Goal: Task Accomplishment & Management: Manage account settings

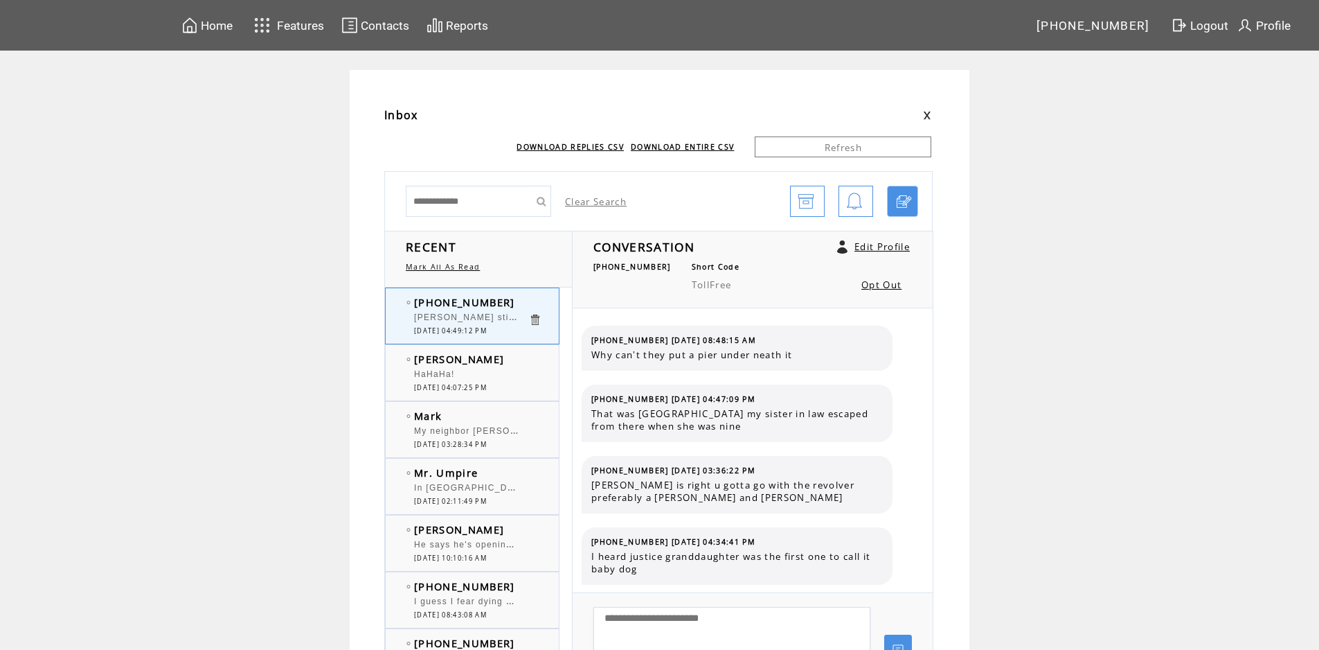
scroll to position [126, 0]
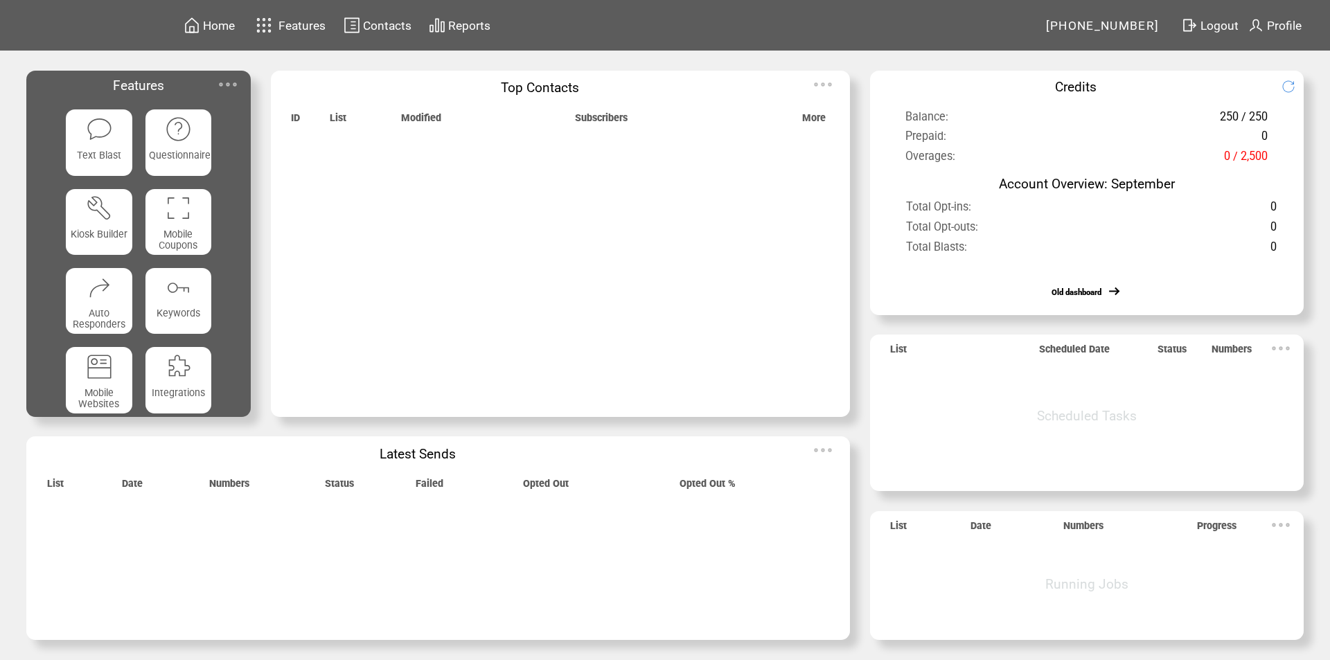
click at [231, 78] on img at bounding box center [228, 85] width 28 height 28
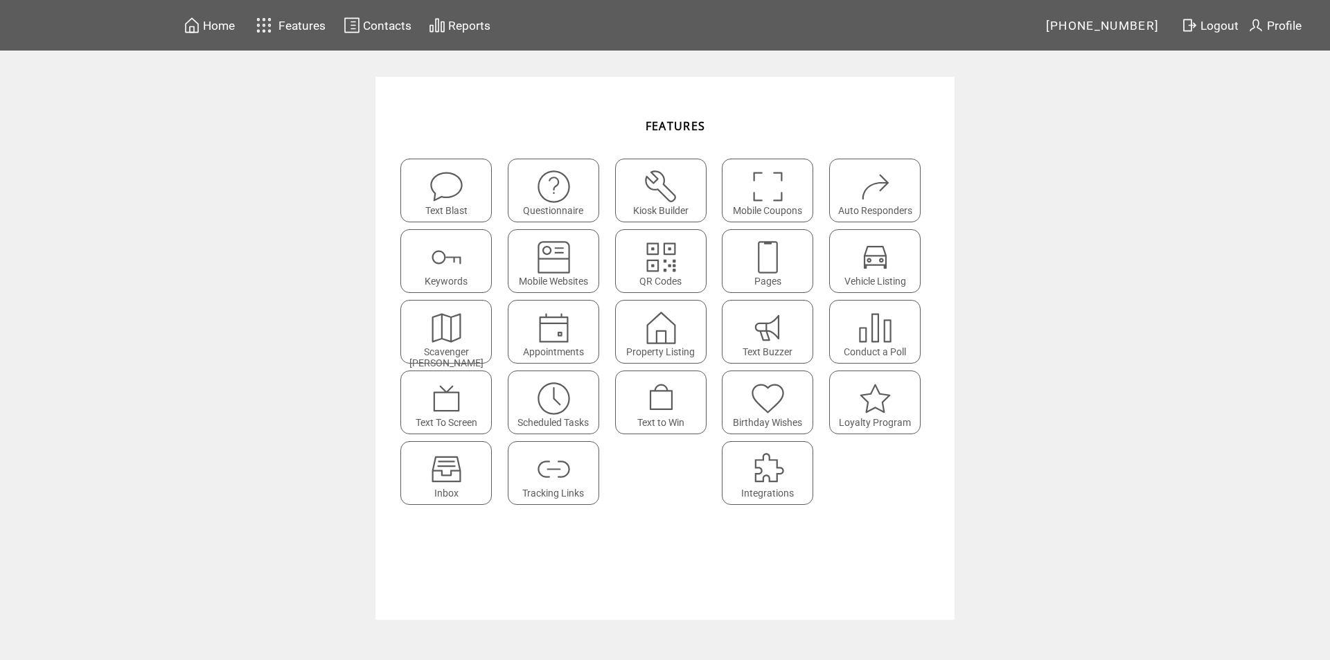
click at [449, 474] on img at bounding box center [446, 469] width 37 height 37
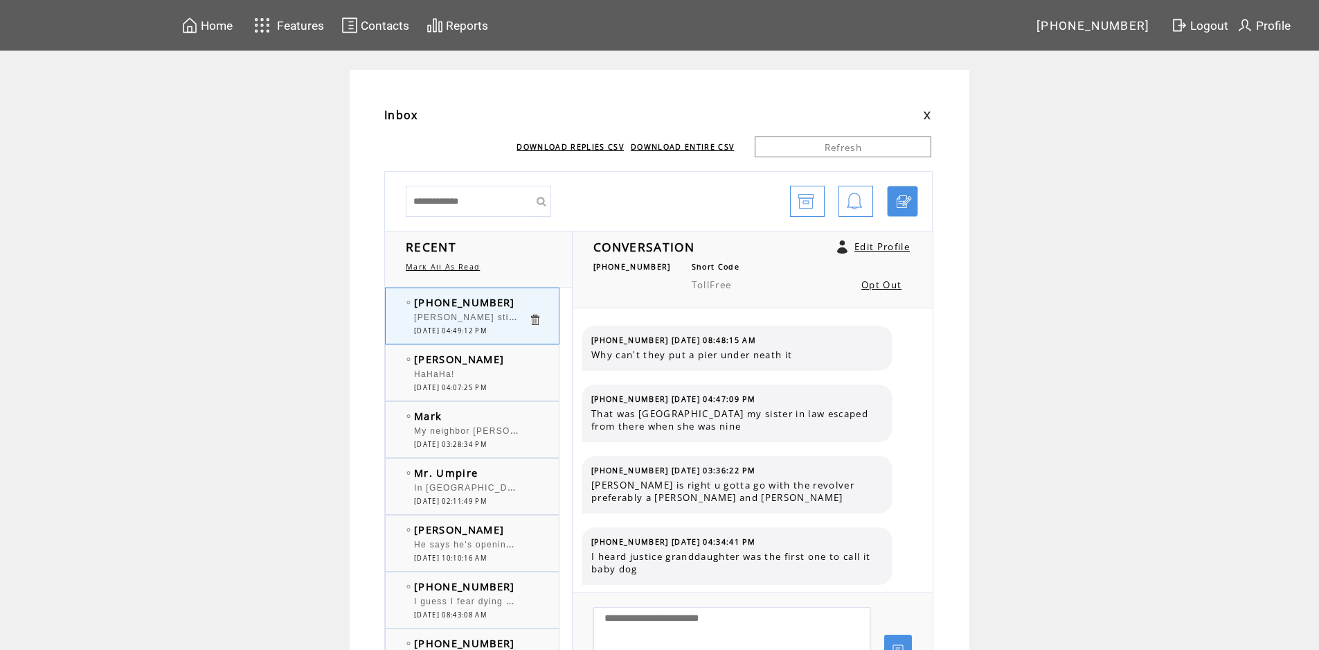
scroll to position [126, 0]
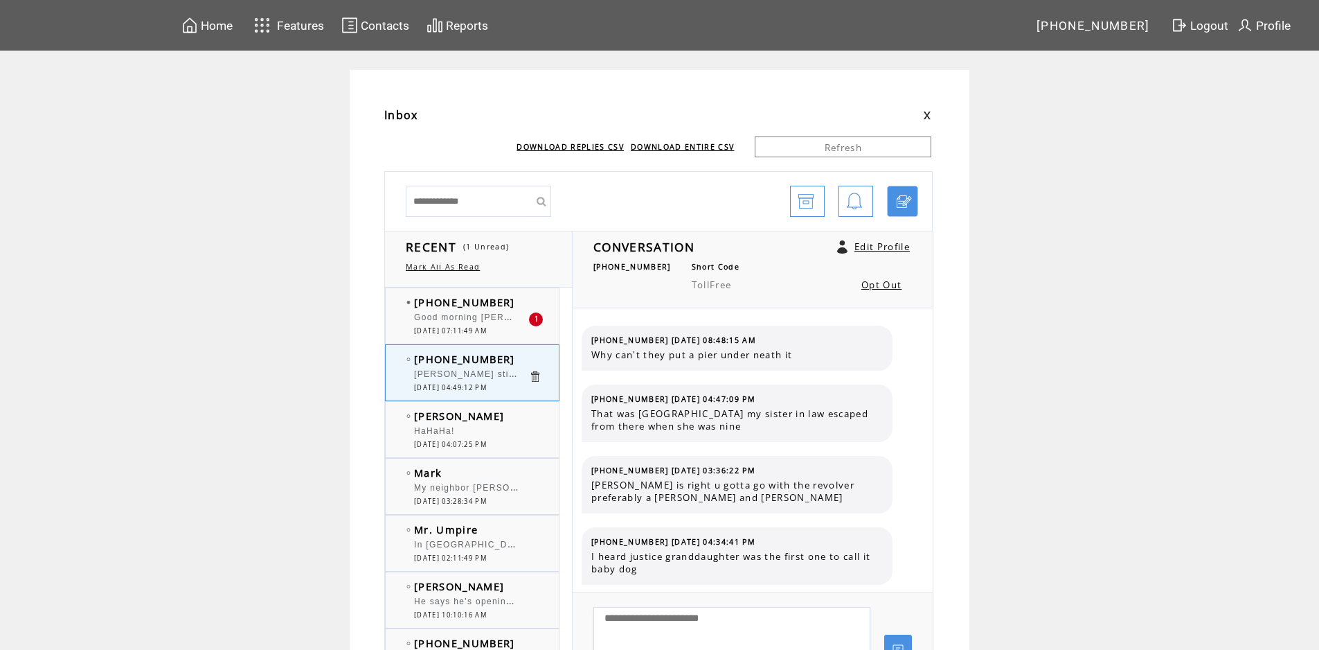
scroll to position [126, 0]
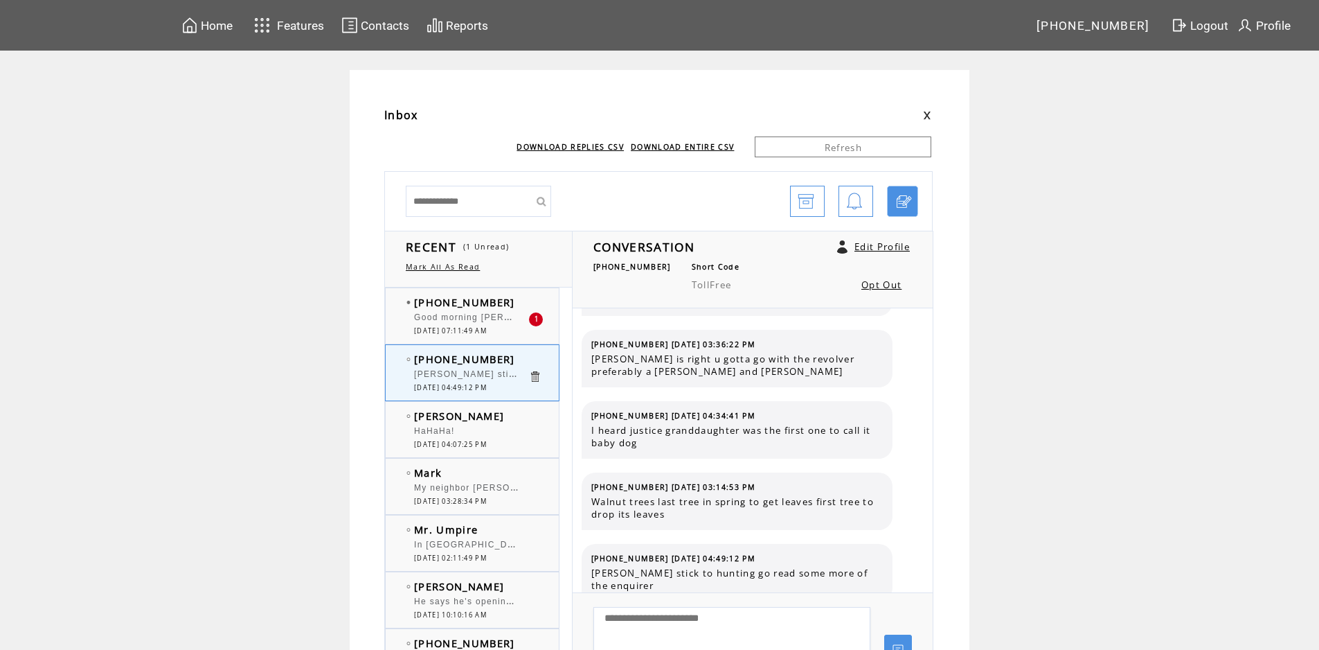
click at [496, 321] on span "Good morning [PERSON_NAME] and Big [PERSON_NAME]. [PERSON_NAME] I'm Happy You a…" at bounding box center [668, 316] width 509 height 14
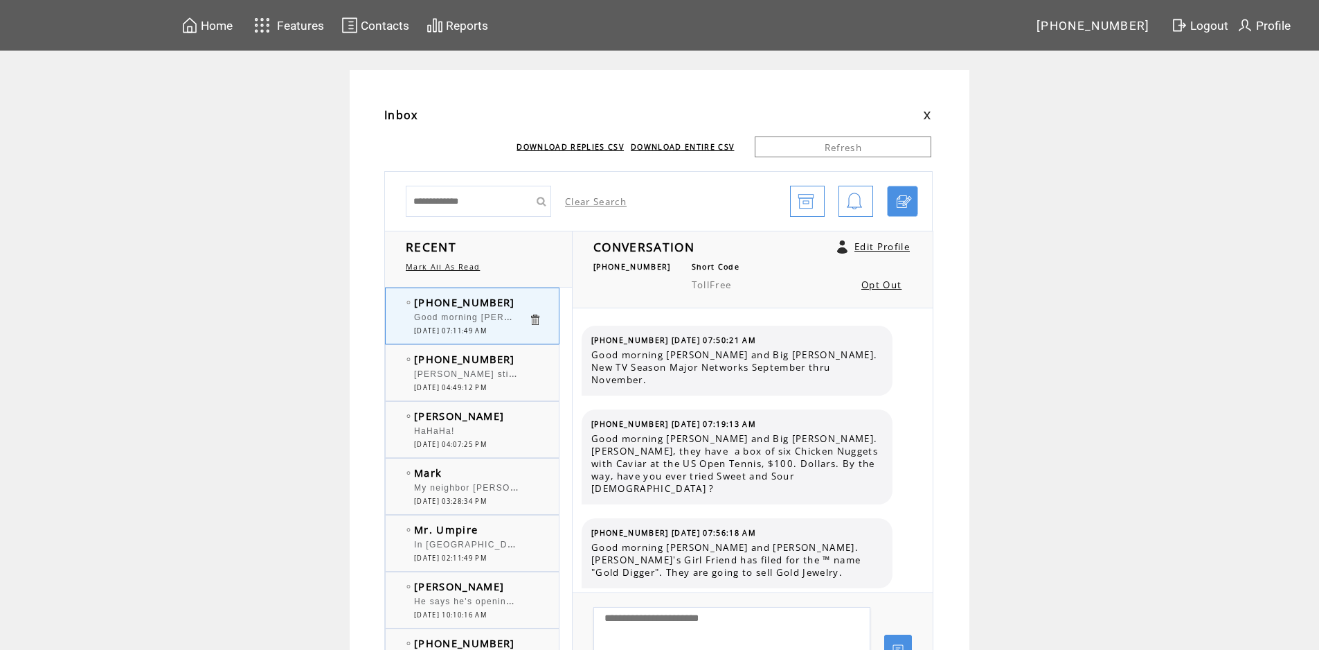
scroll to position [8718, 0]
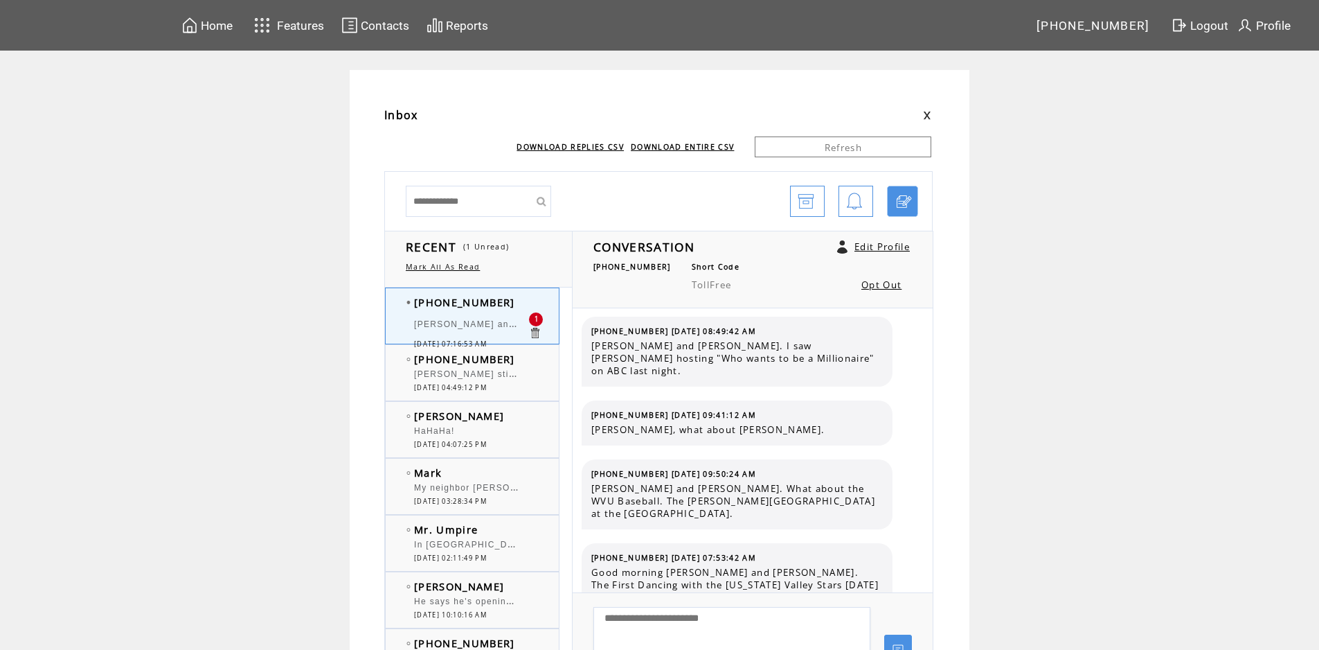
click at [480, 431] on div "HaHaHa!" at bounding box center [471, 433] width 114 height 14
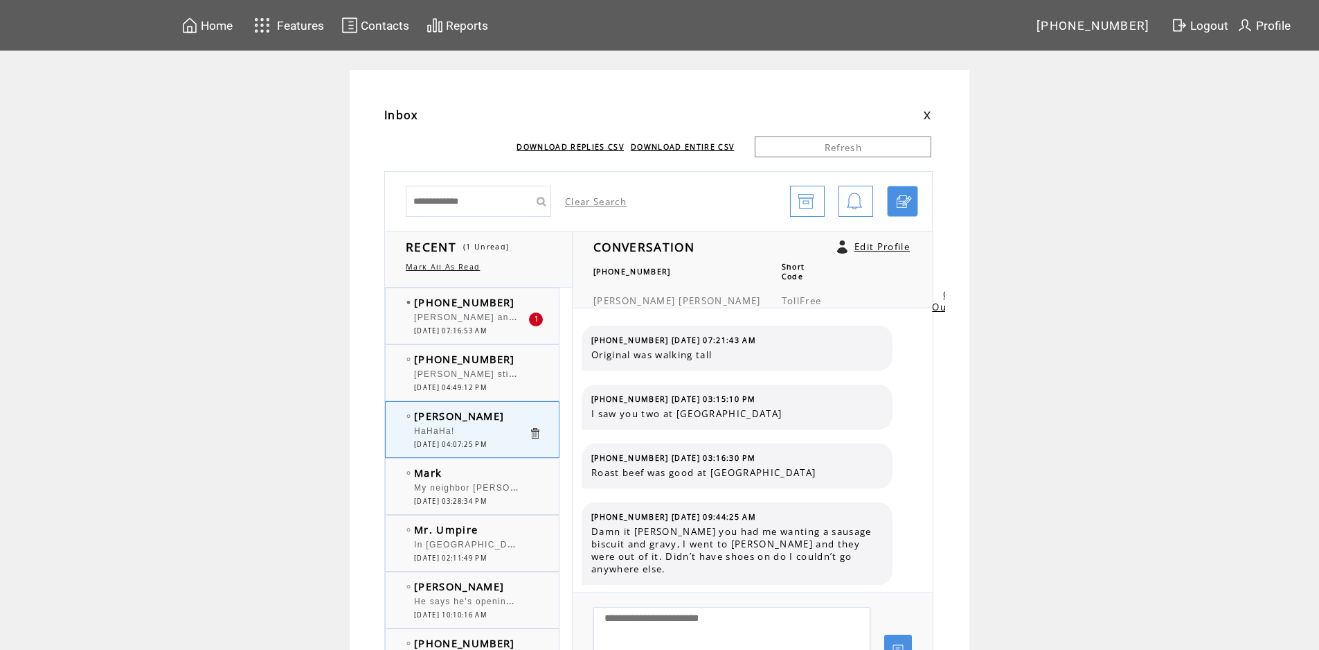
scroll to position [231, 0]
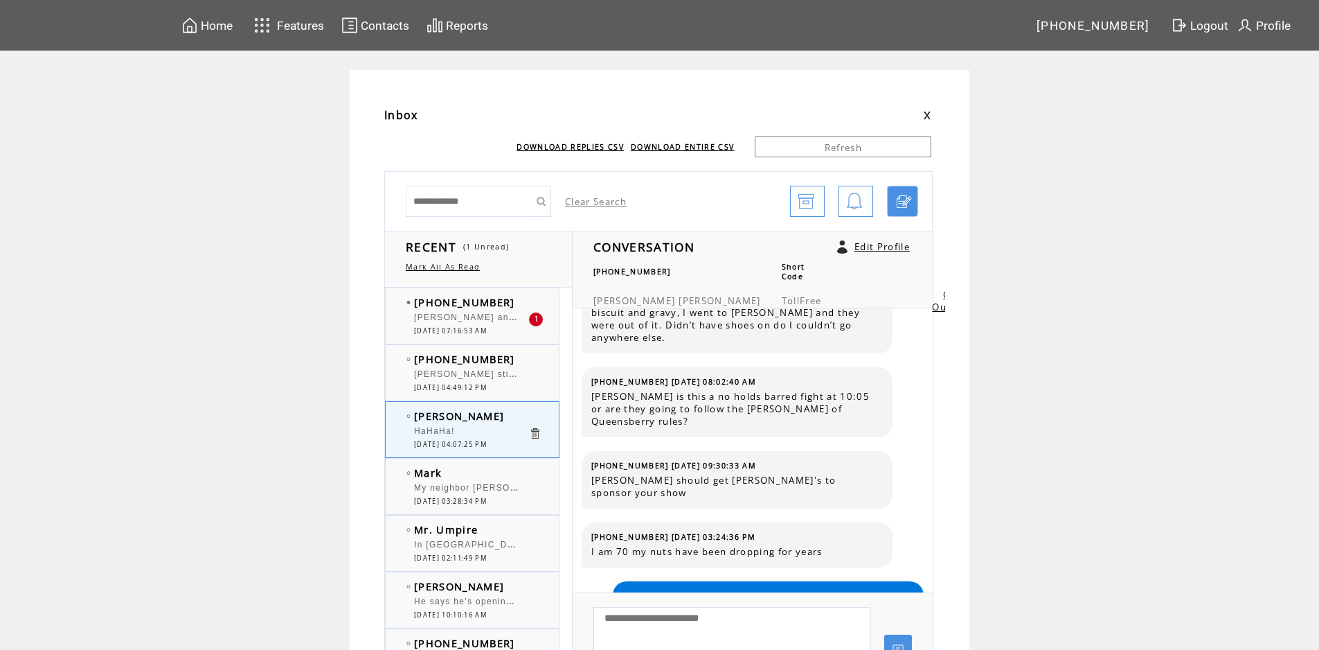
click at [465, 321] on span "[PERSON_NAME] and [PERSON_NAME]. Tomato soup with Hot Toasty Buttered Croutons !" at bounding box center [621, 316] width 414 height 14
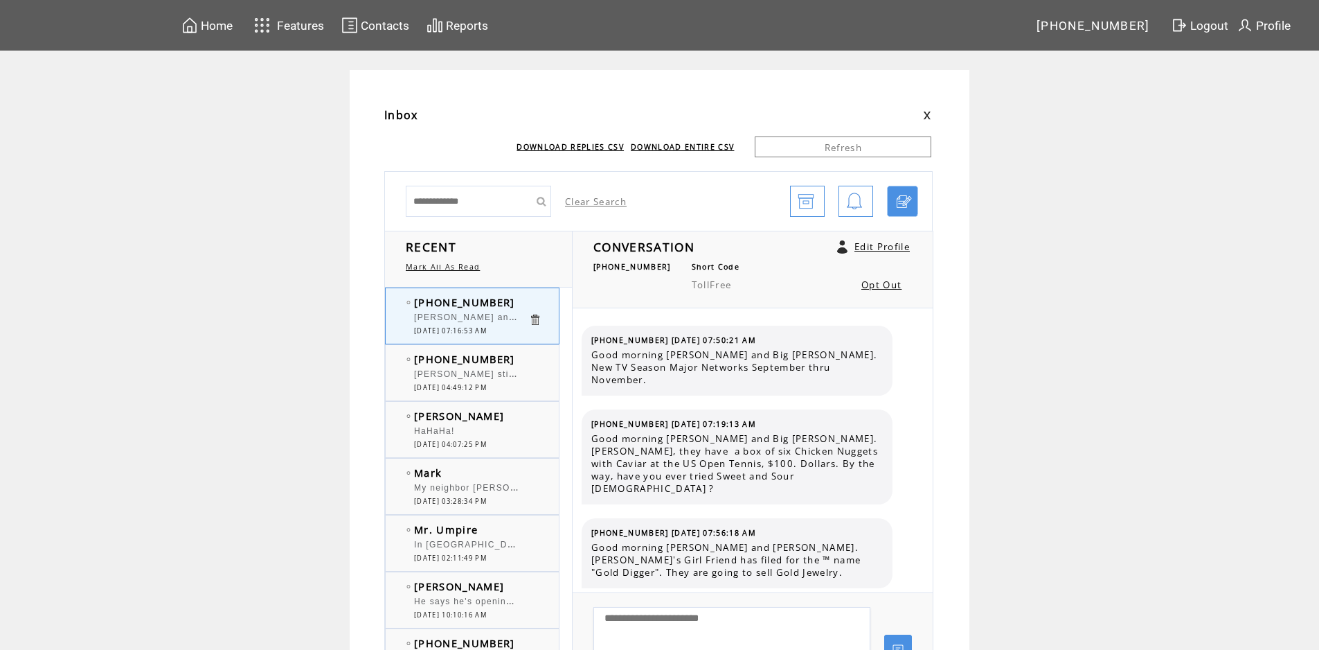
scroll to position [8789, 0]
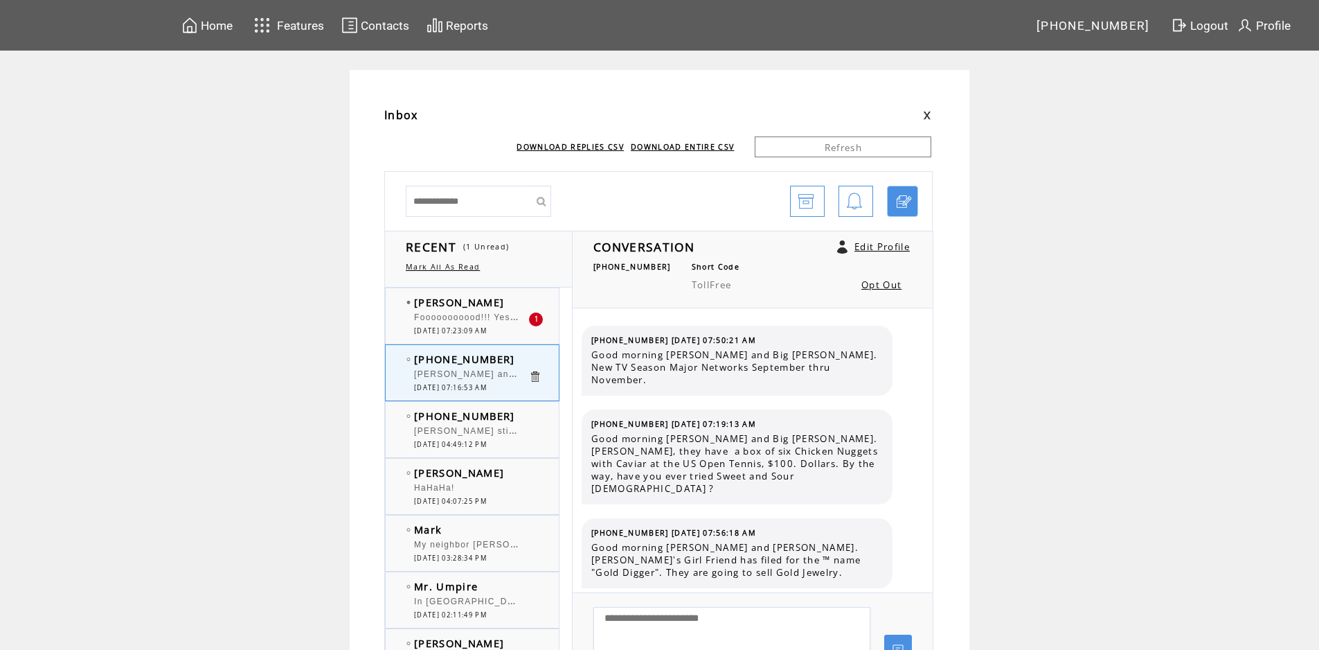
scroll to position [8789, 0]
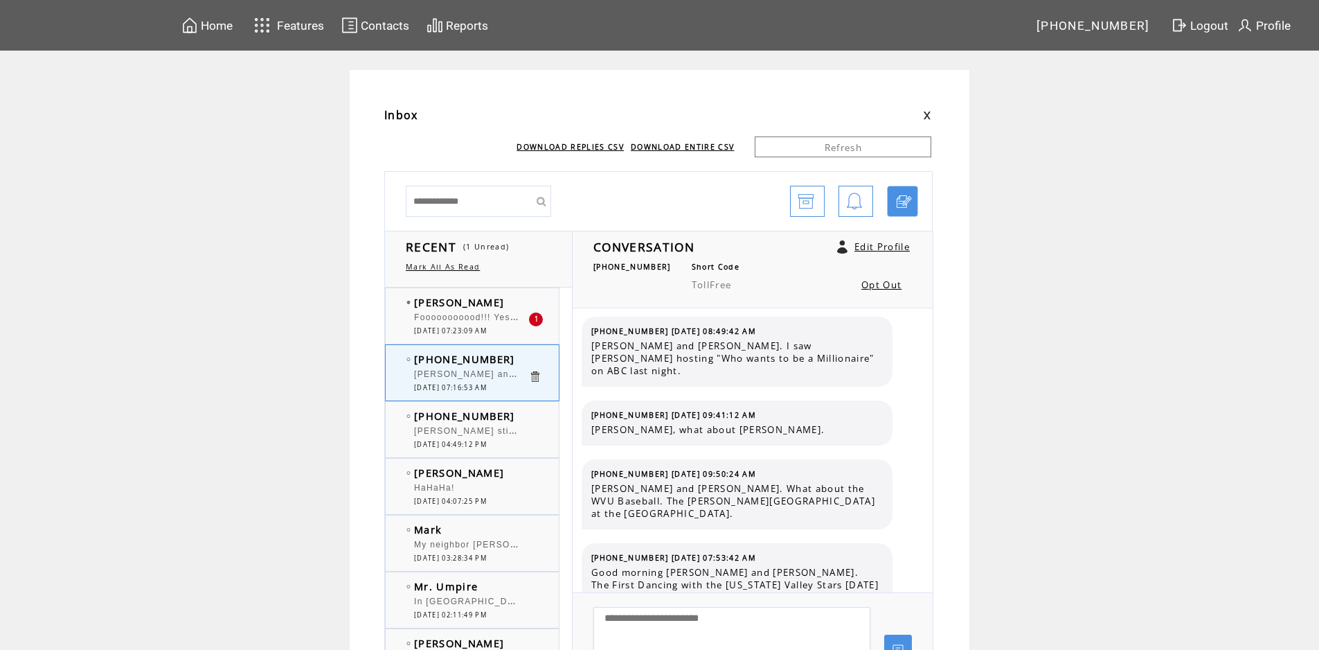
click at [465, 321] on span "Fooooooooood!!! Yes!!! Tomato soup with elbow macaroni and parmesan cheese on t…" at bounding box center [827, 316] width 827 height 14
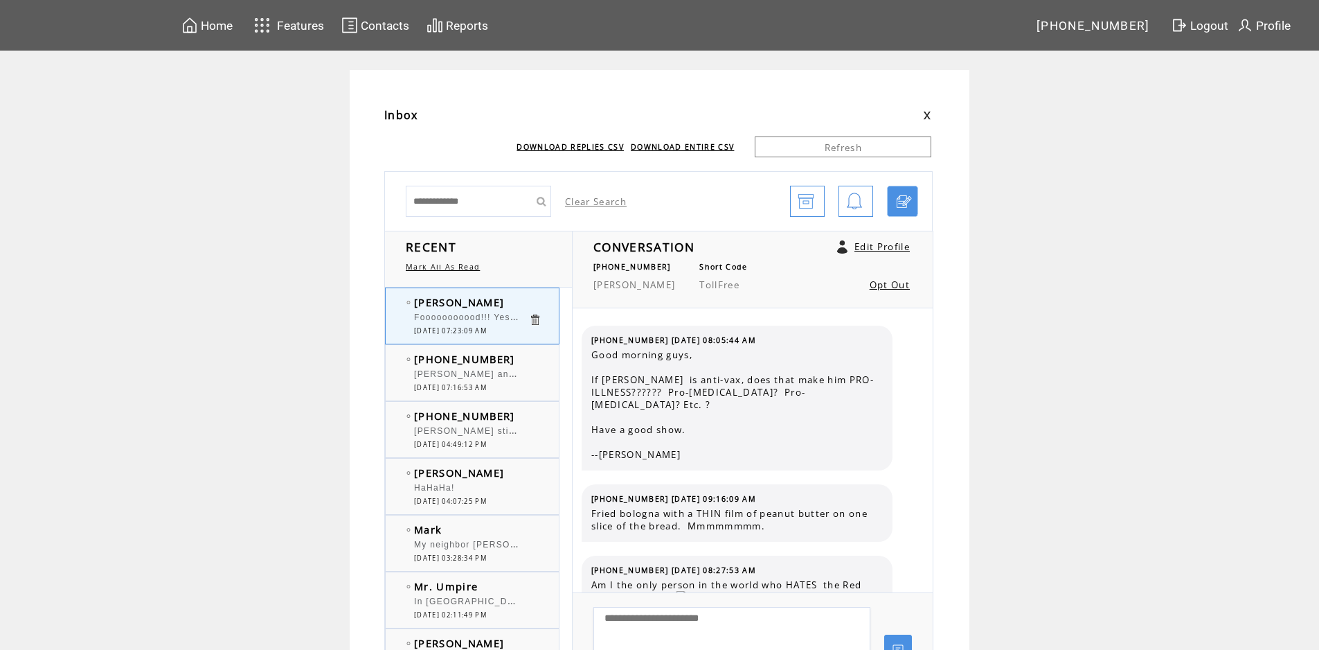
scroll to position [2231, 0]
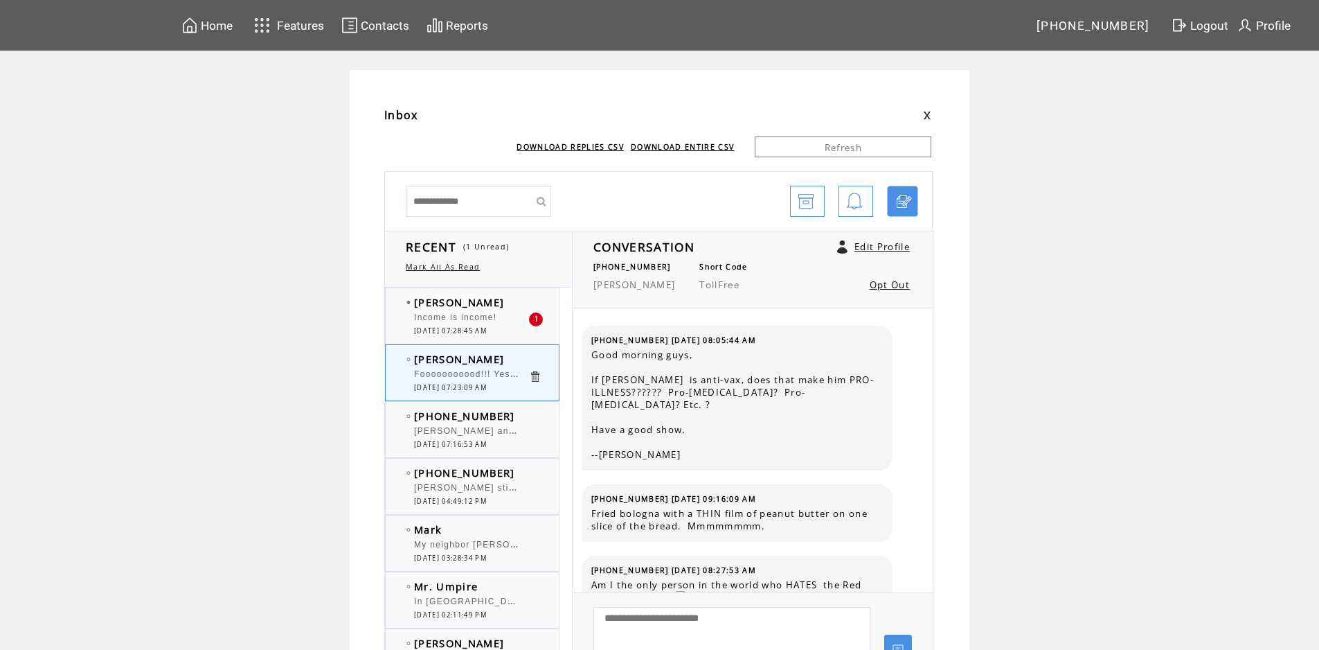
scroll to position [2231, 0]
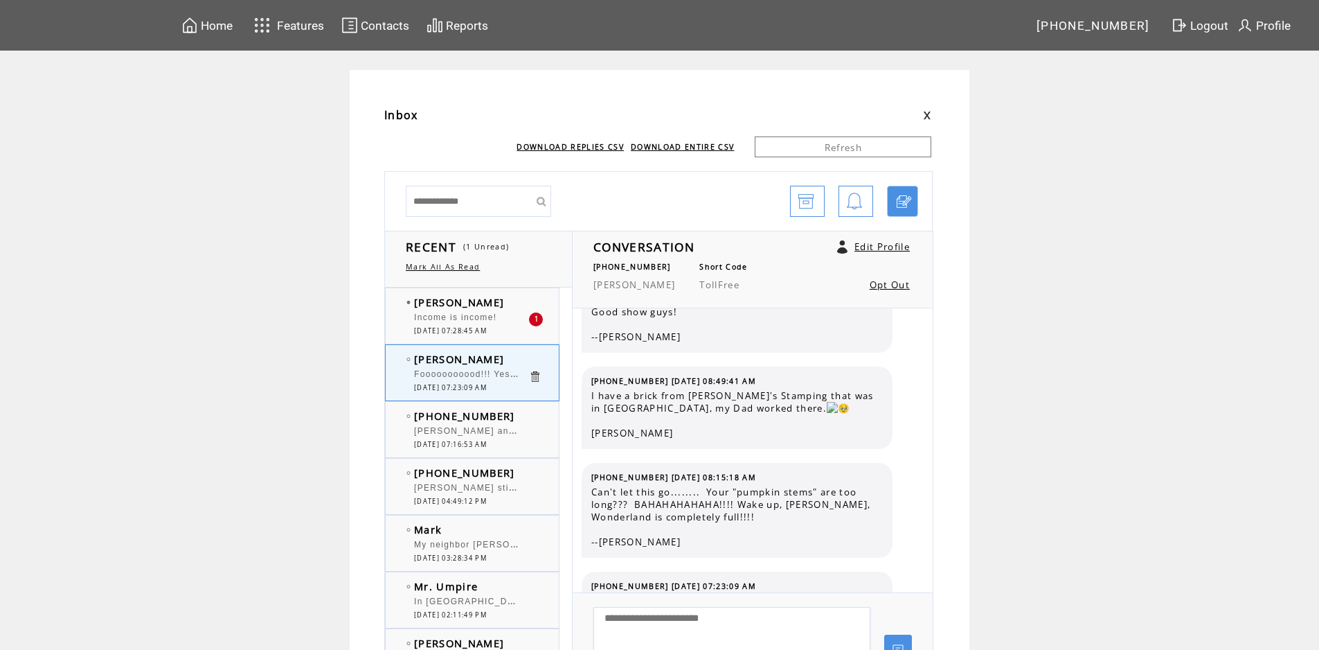
click at [465, 321] on span "Income is income!" at bounding box center [455, 317] width 82 height 10
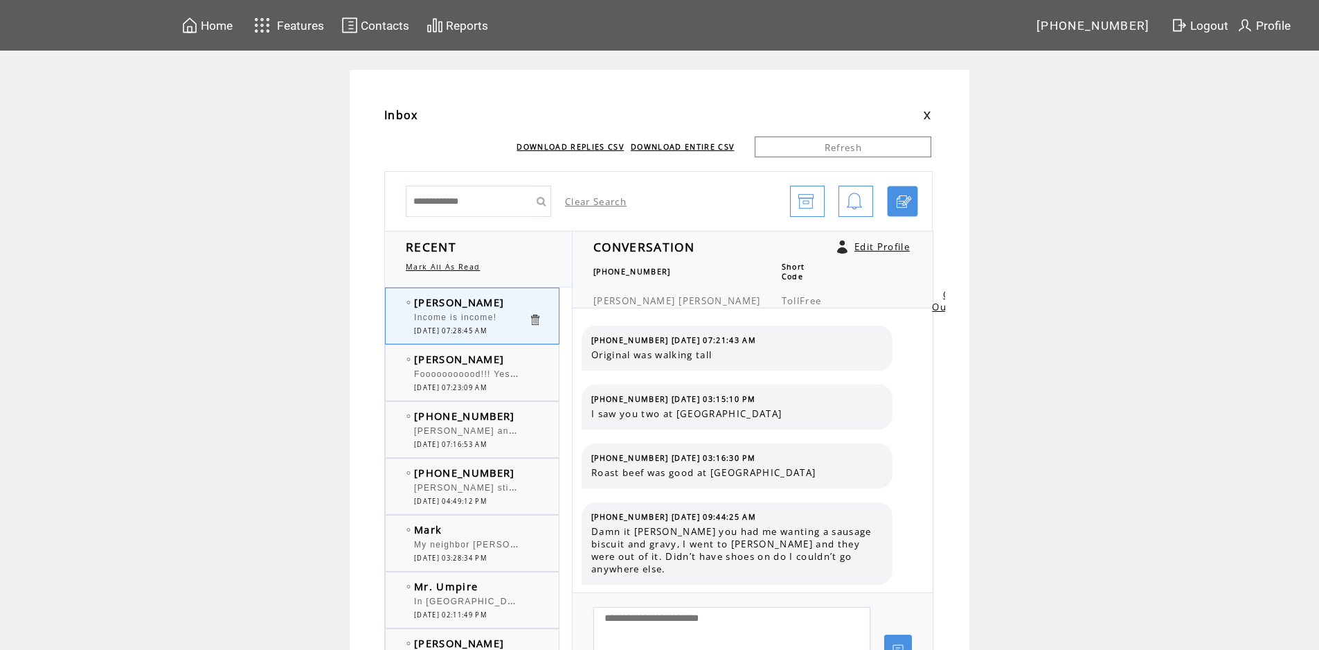
scroll to position [290, 0]
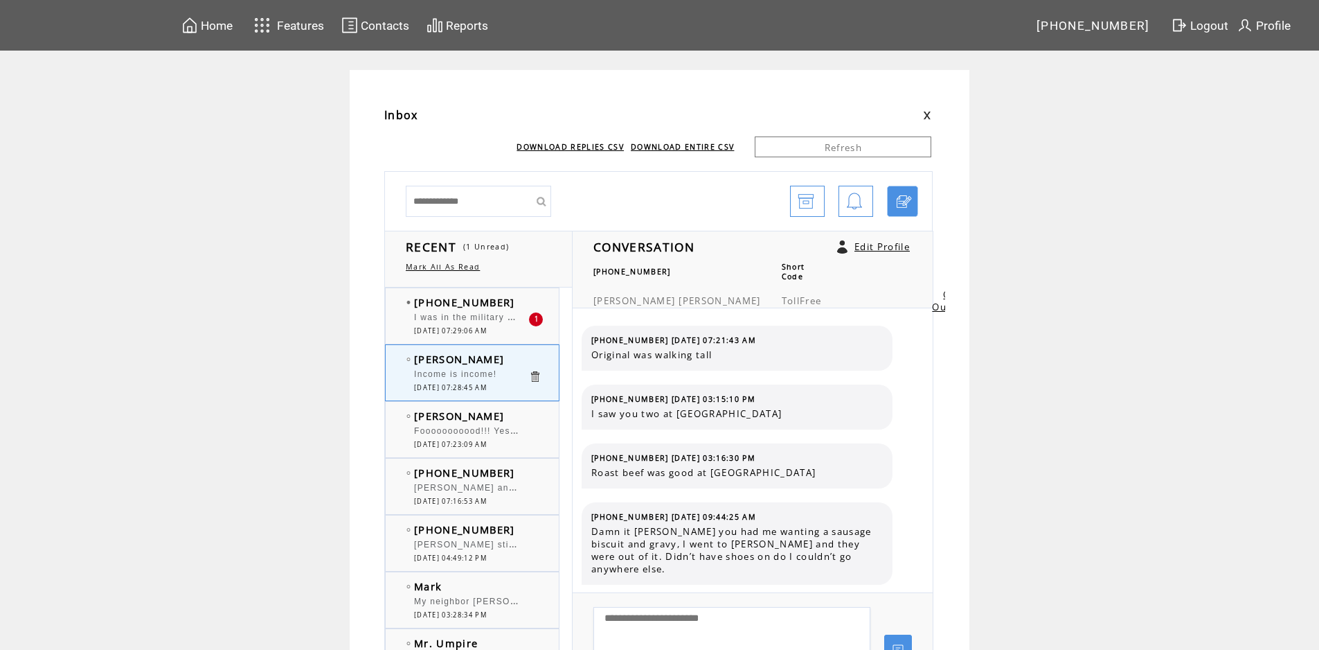
scroll to position [290, 0]
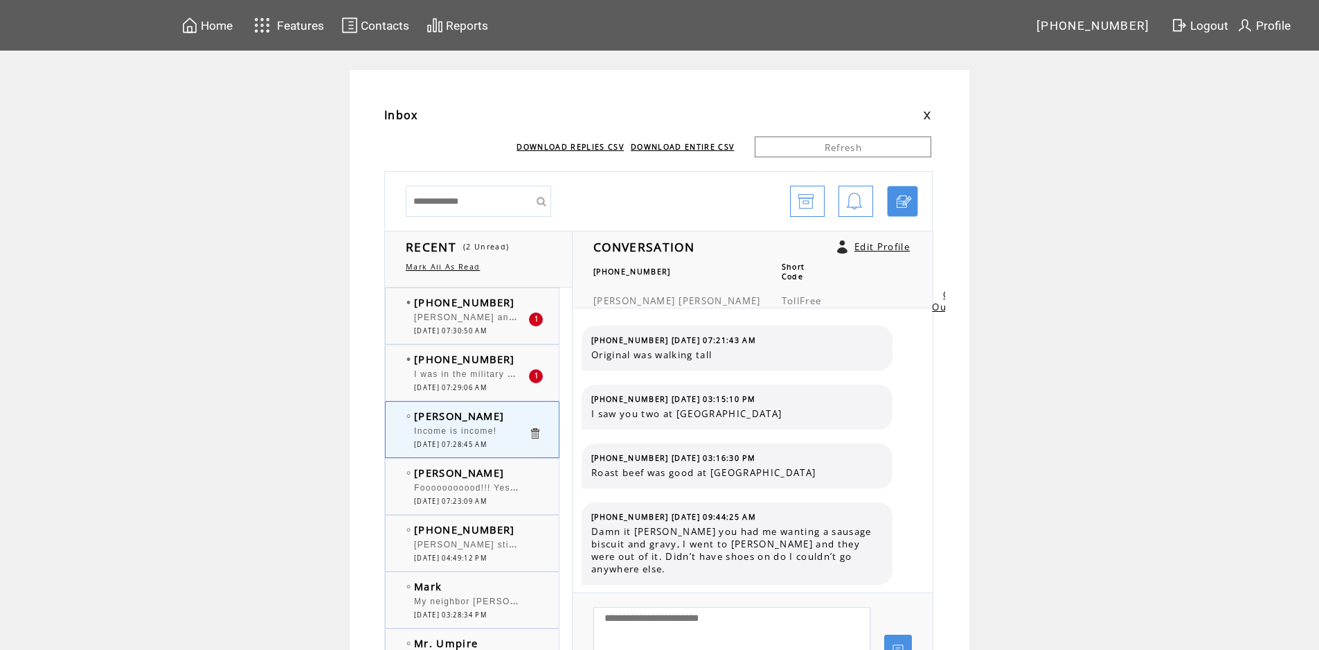
scroll to position [290, 0]
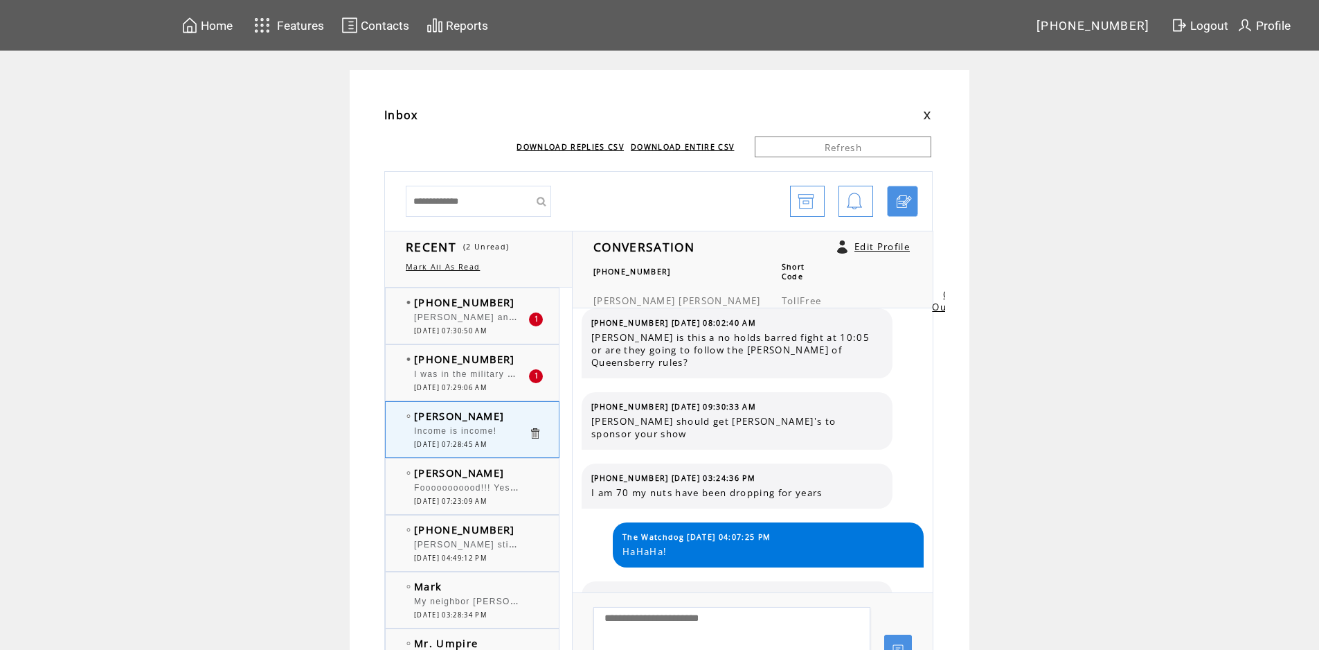
click at [456, 314] on span "[PERSON_NAME] and [PERSON_NAME]. The reason the Brass did not applaud is becaus…" at bounding box center [776, 316] width 724 height 14
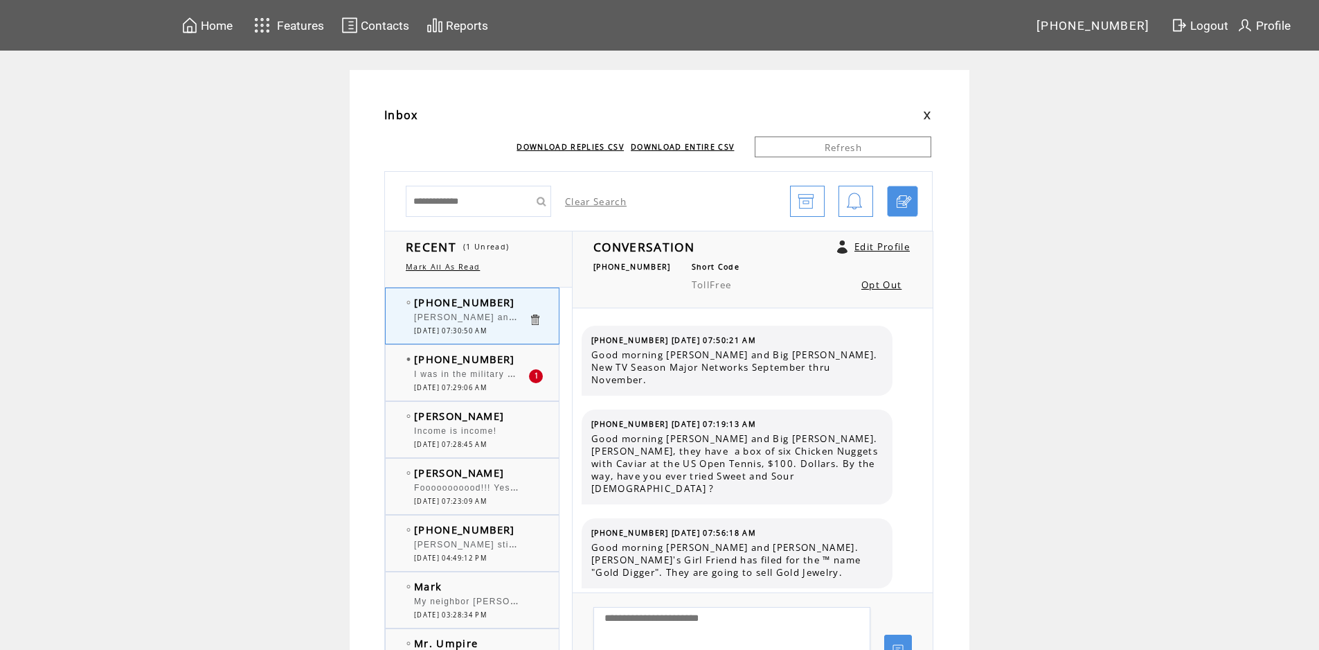
scroll to position [8873, 0]
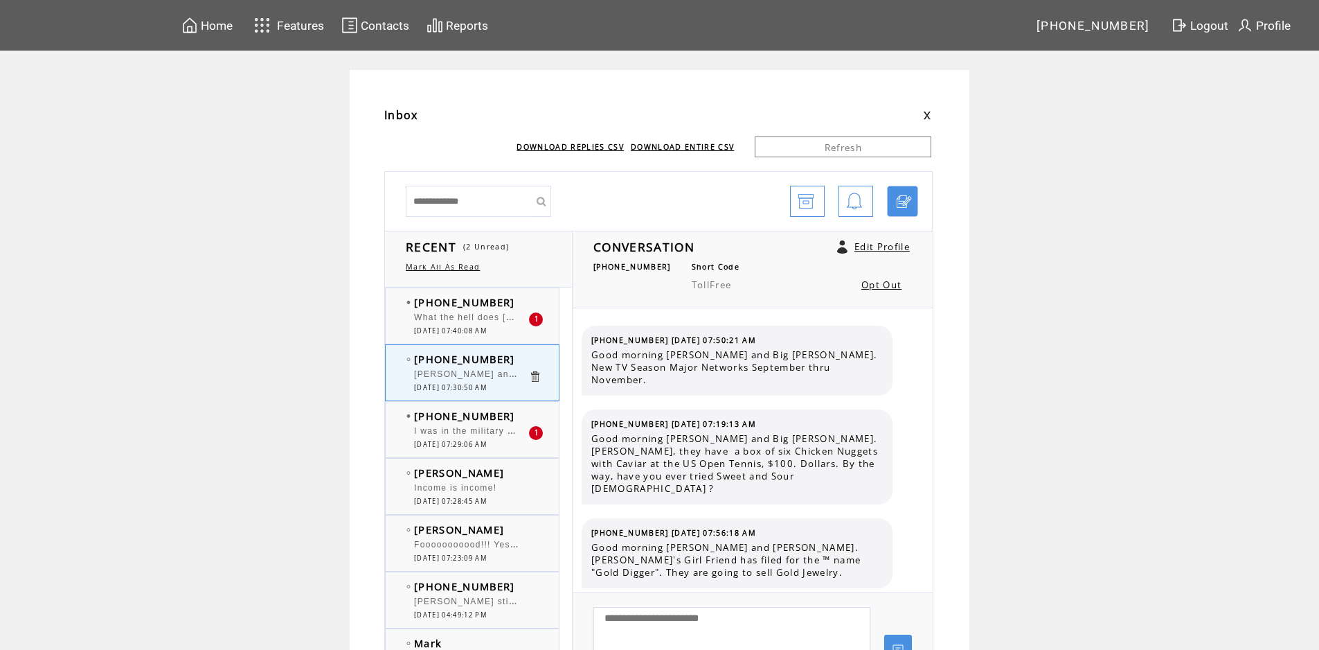
scroll to position [8873, 0]
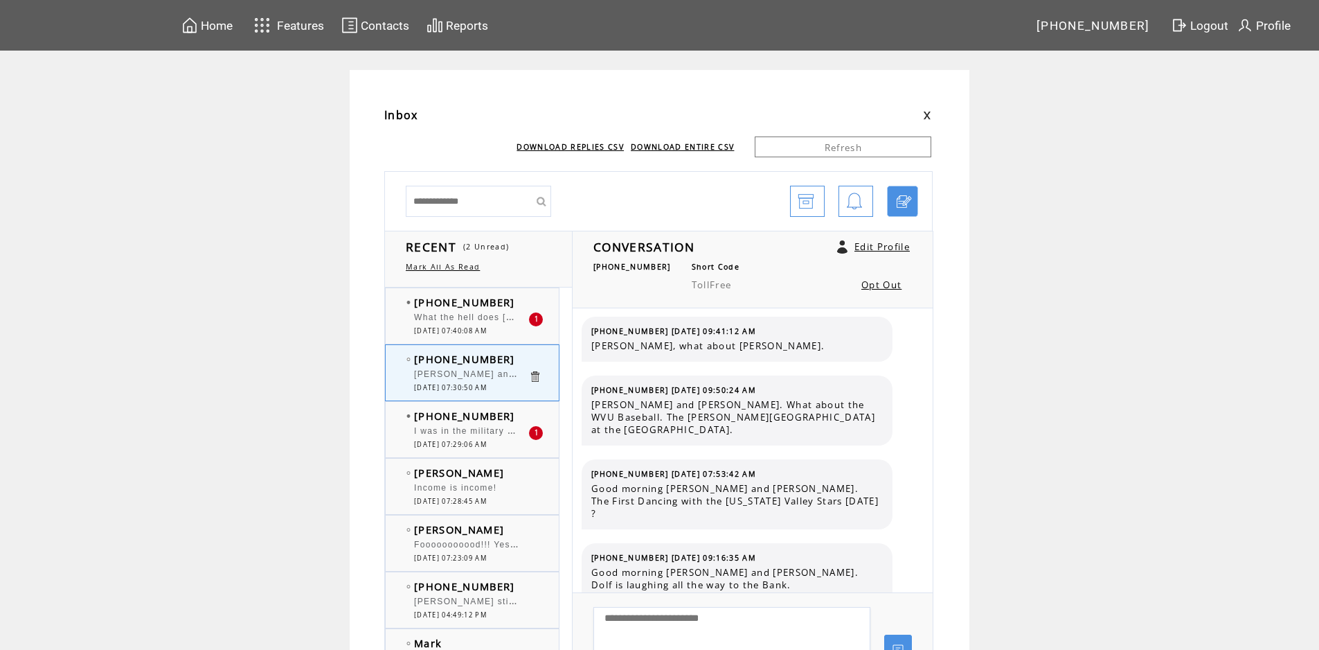
click at [487, 316] on span "What the hell does [PERSON_NAME][MEDICAL_DATA] know about running the military?…" at bounding box center [720, 316] width 613 height 14
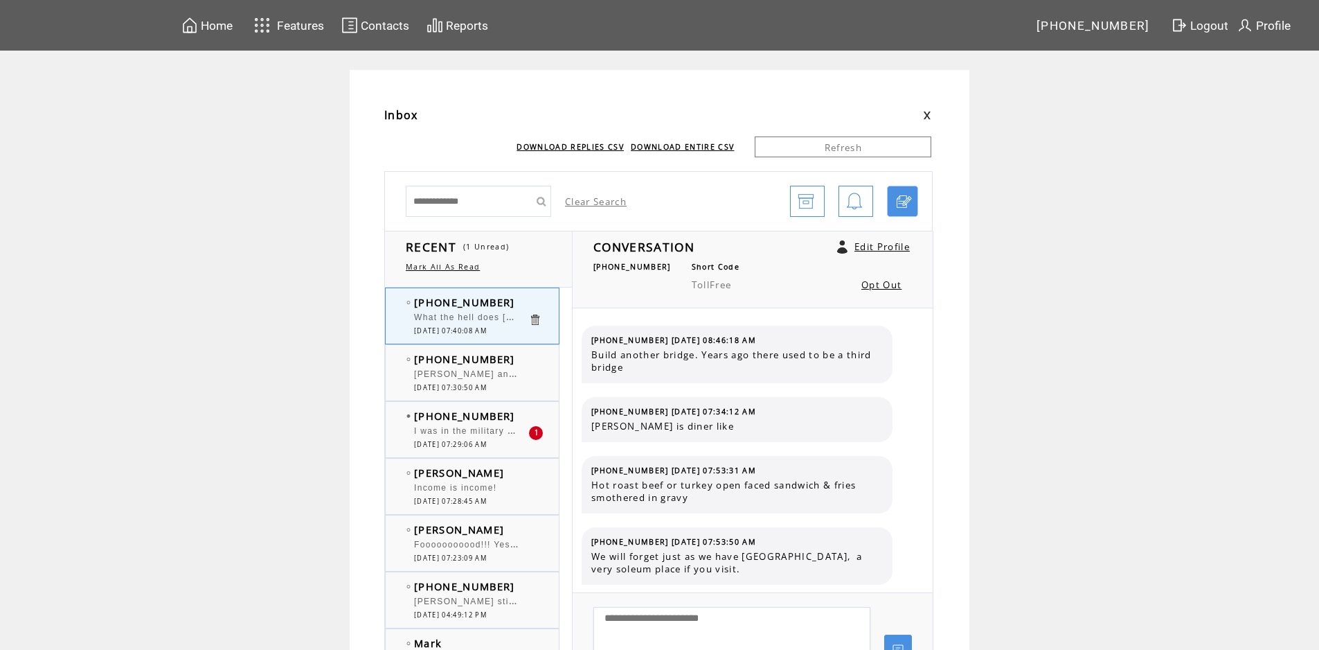
scroll to position [520, 0]
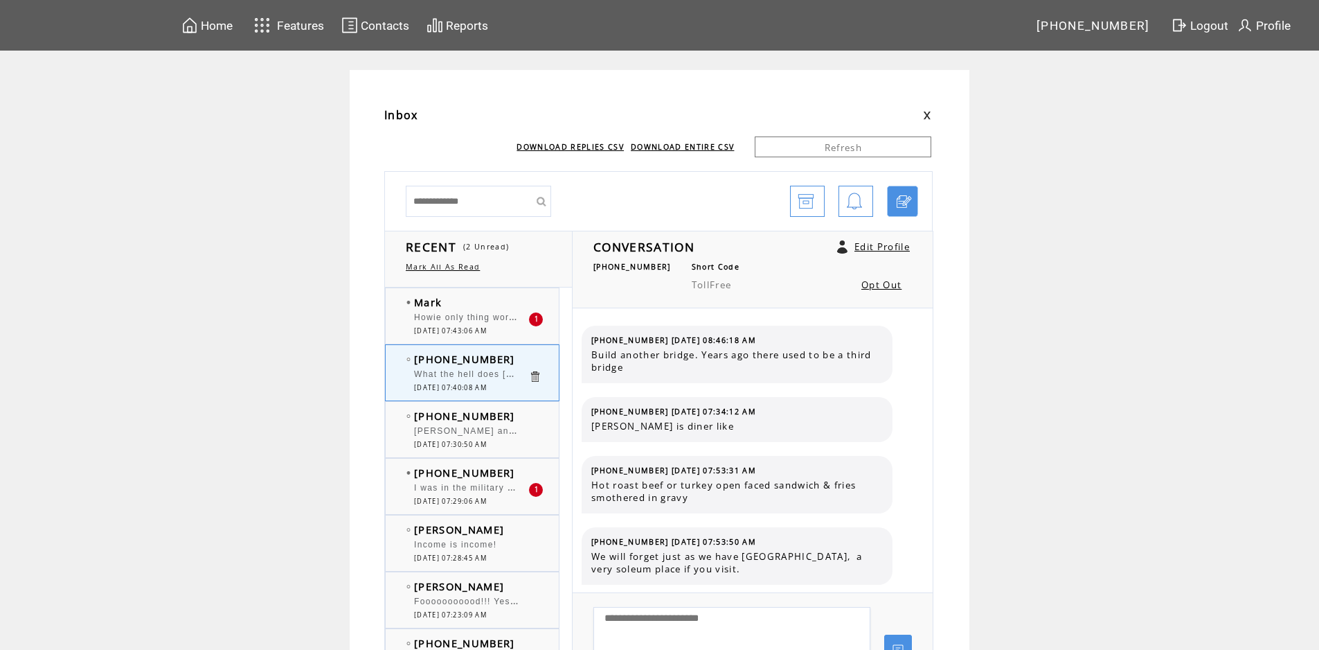
scroll to position [520, 0]
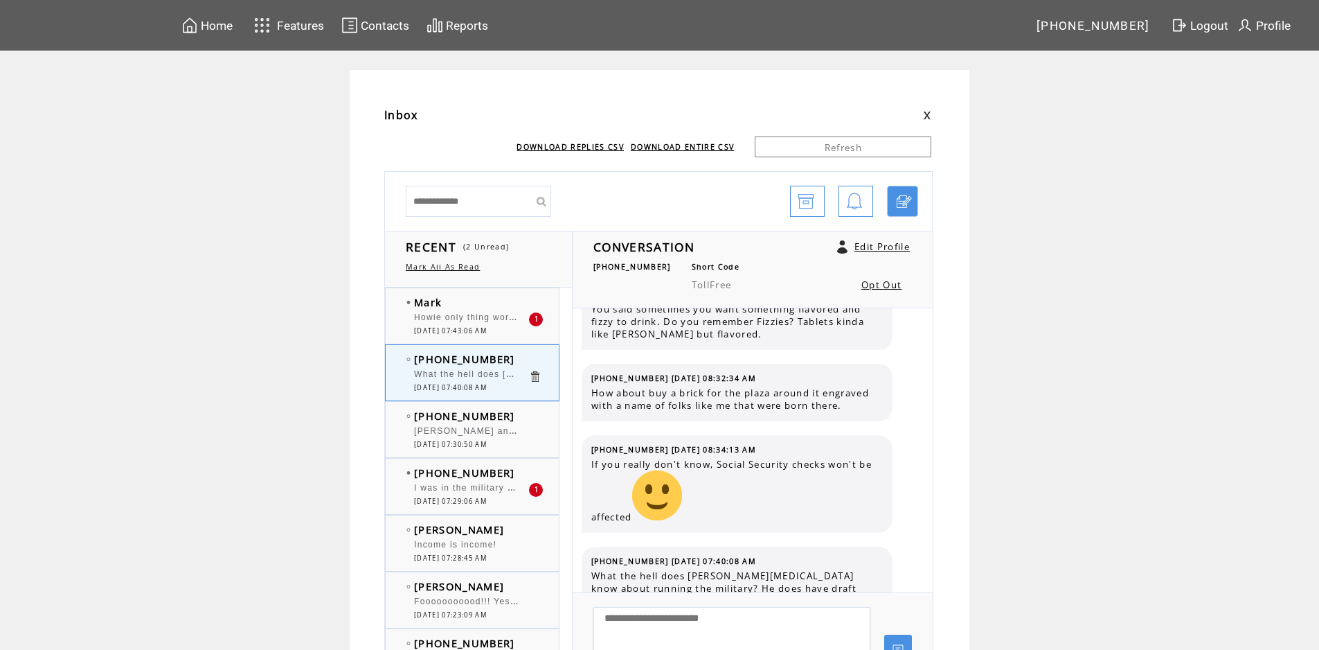
click at [467, 313] on span "Howie only thing worse than your talk show is your SINGING....Please stop as yo…" at bounding box center [651, 316] width 474 height 14
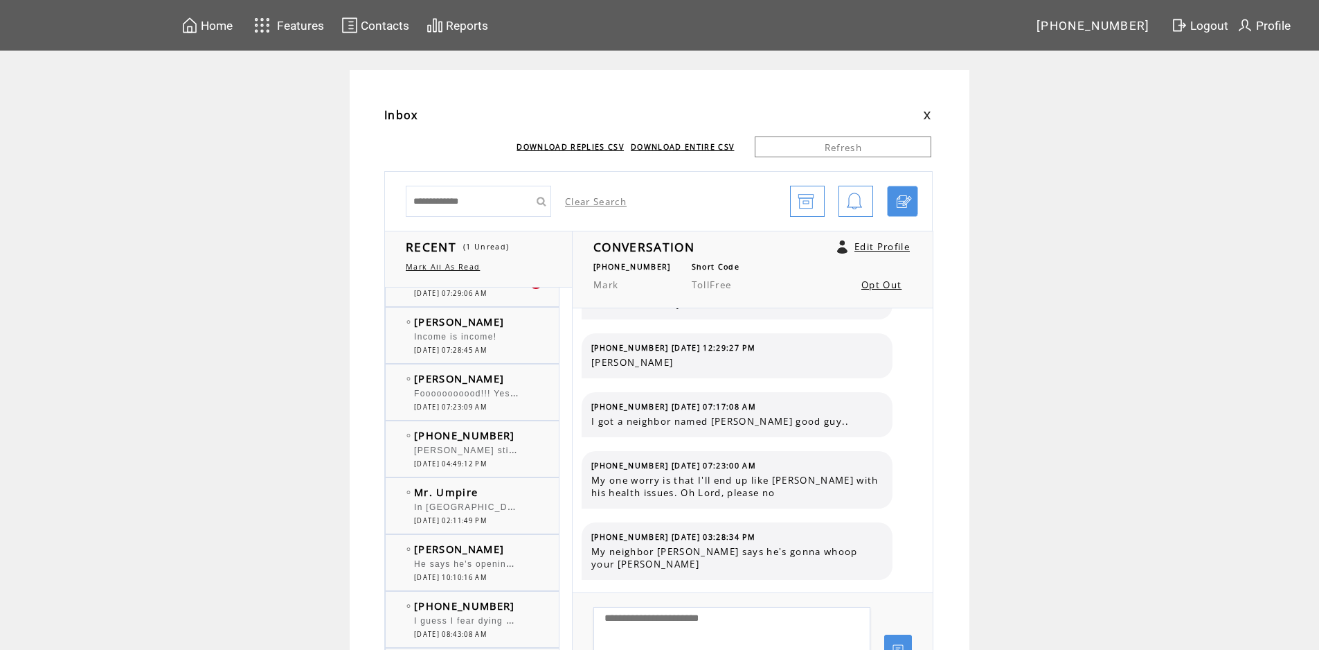
scroll to position [139, 0]
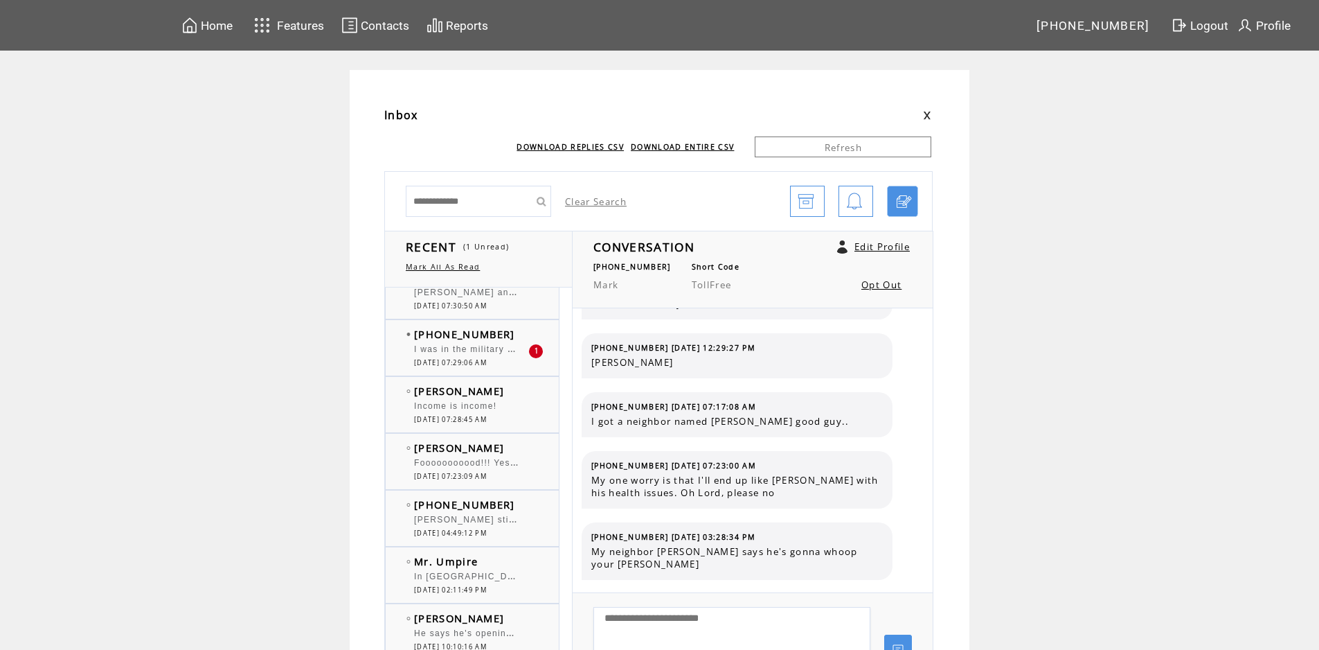
click at [498, 448] on td "[PERSON_NAME]" at bounding box center [471, 447] width 114 height 14
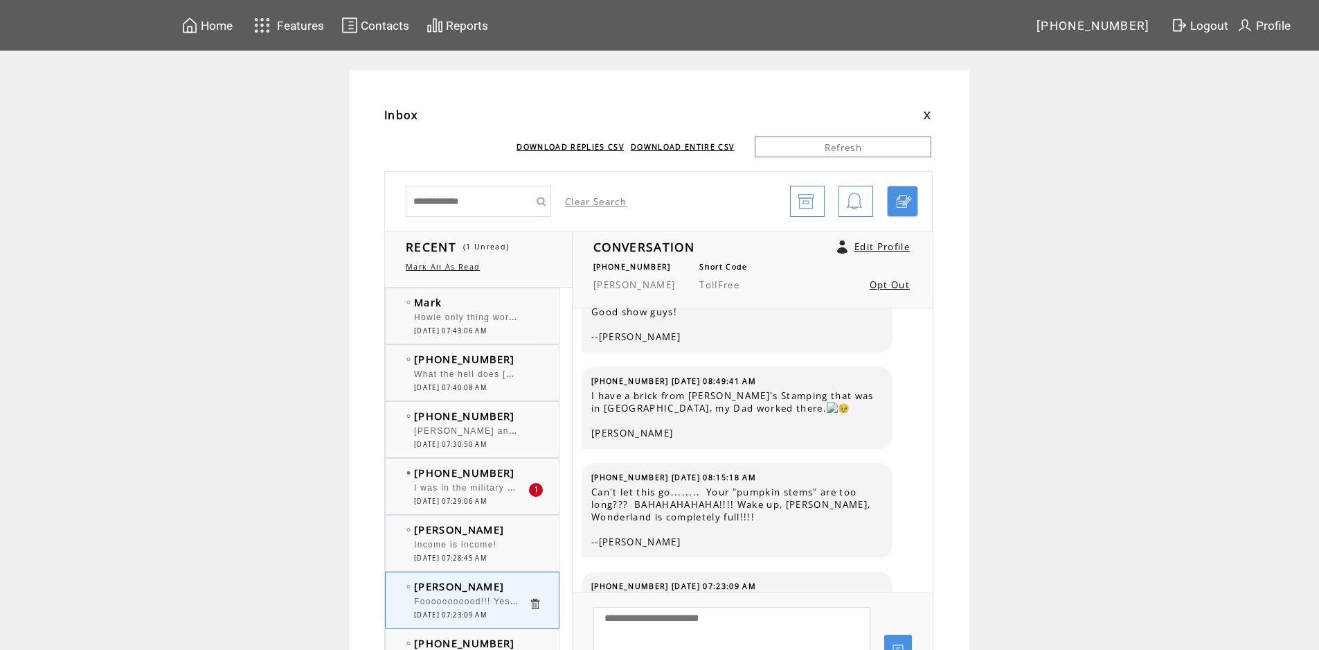
click at [485, 375] on span "What the hell does [PERSON_NAME][MEDICAL_DATA] know about running the military?…" at bounding box center [720, 373] width 613 height 14
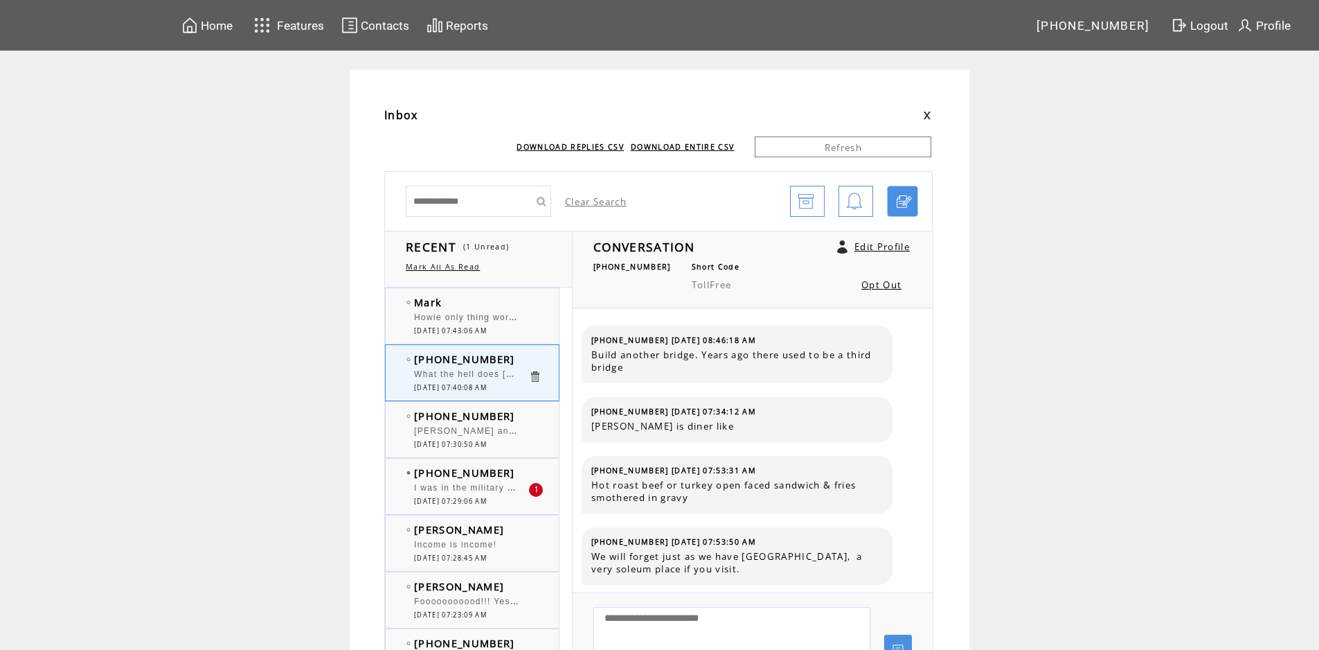
scroll to position [520, 0]
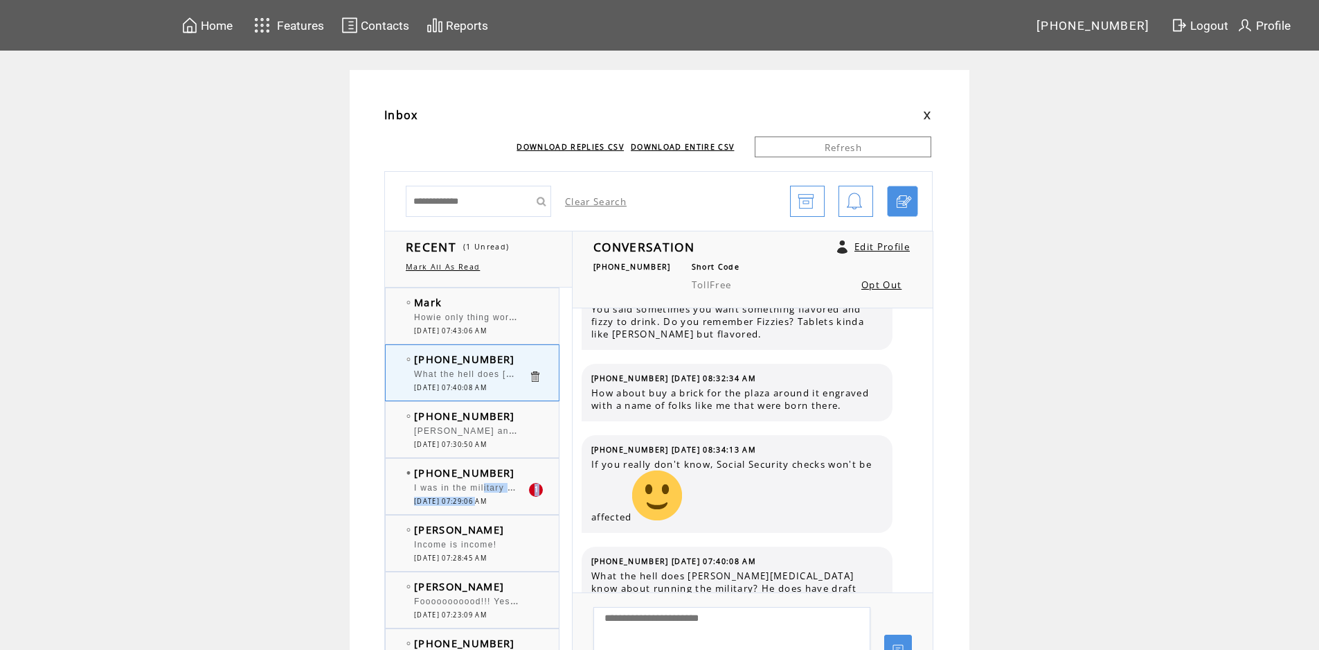
click at [489, 492] on tbody "(304) 312-6644 I was in the military and what Trump and hegseth said was way ov…" at bounding box center [482, 485] width 150 height 40
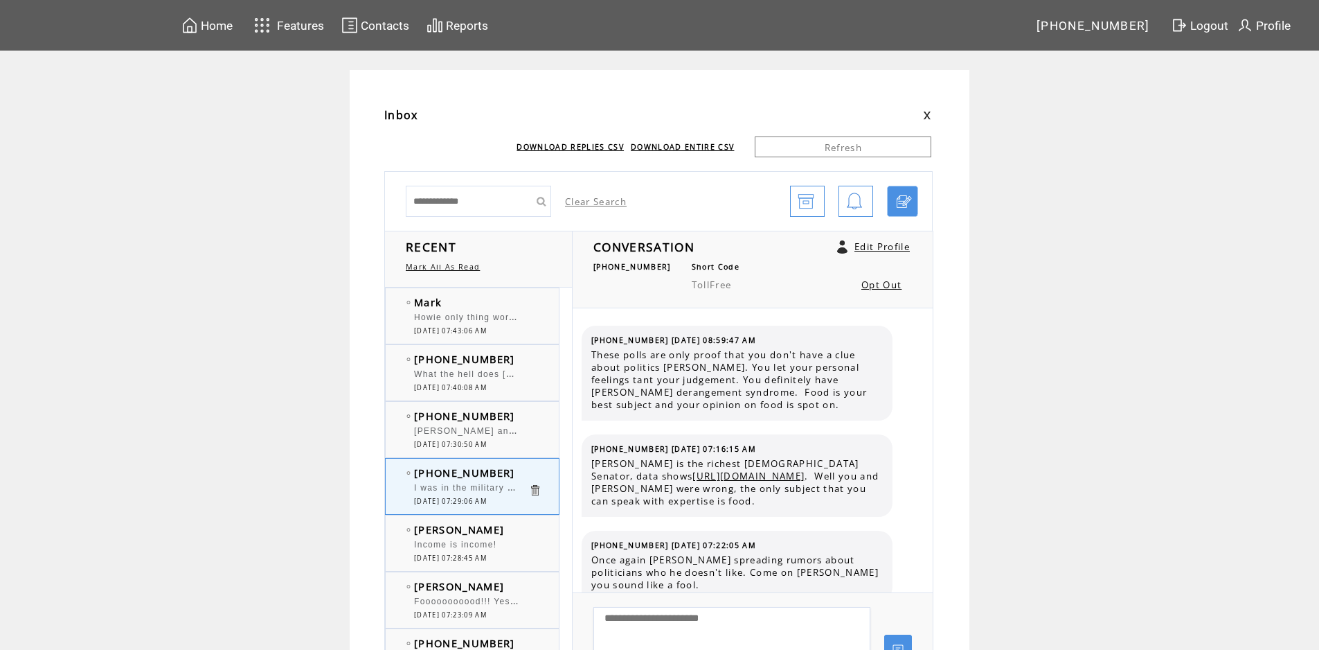
scroll to position [3114, 0]
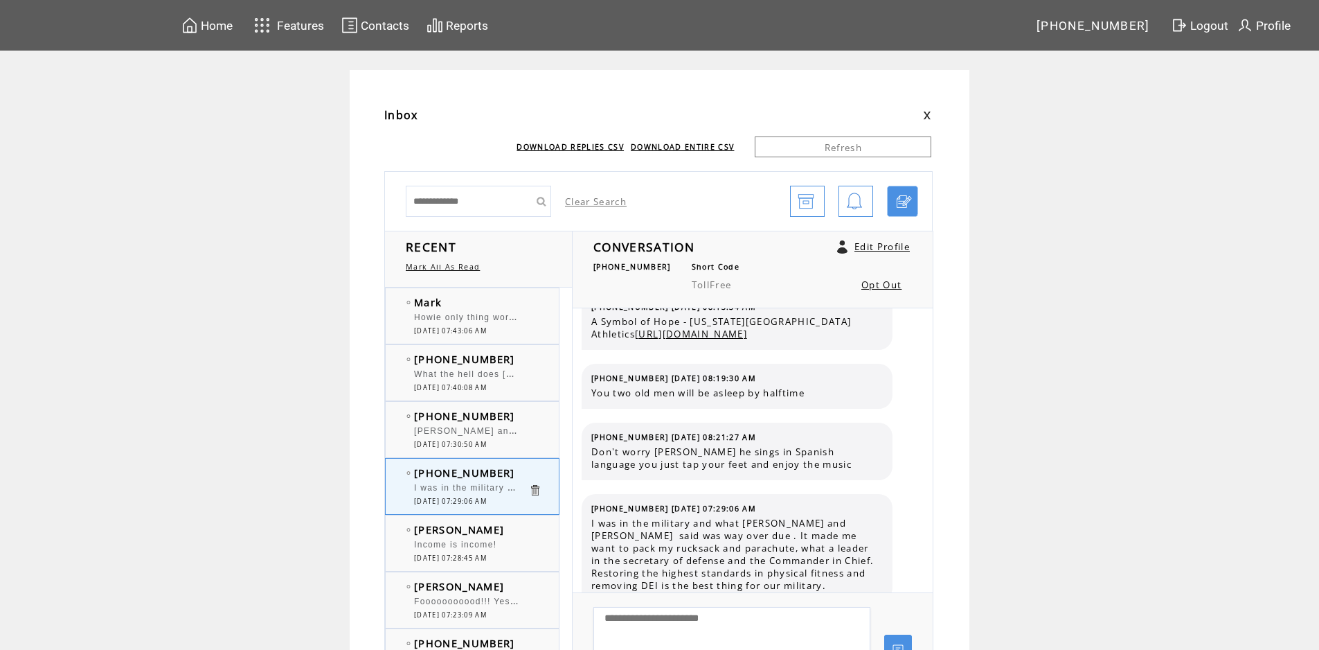
click at [479, 425] on div at bounding box center [471, 423] width 114 height 3
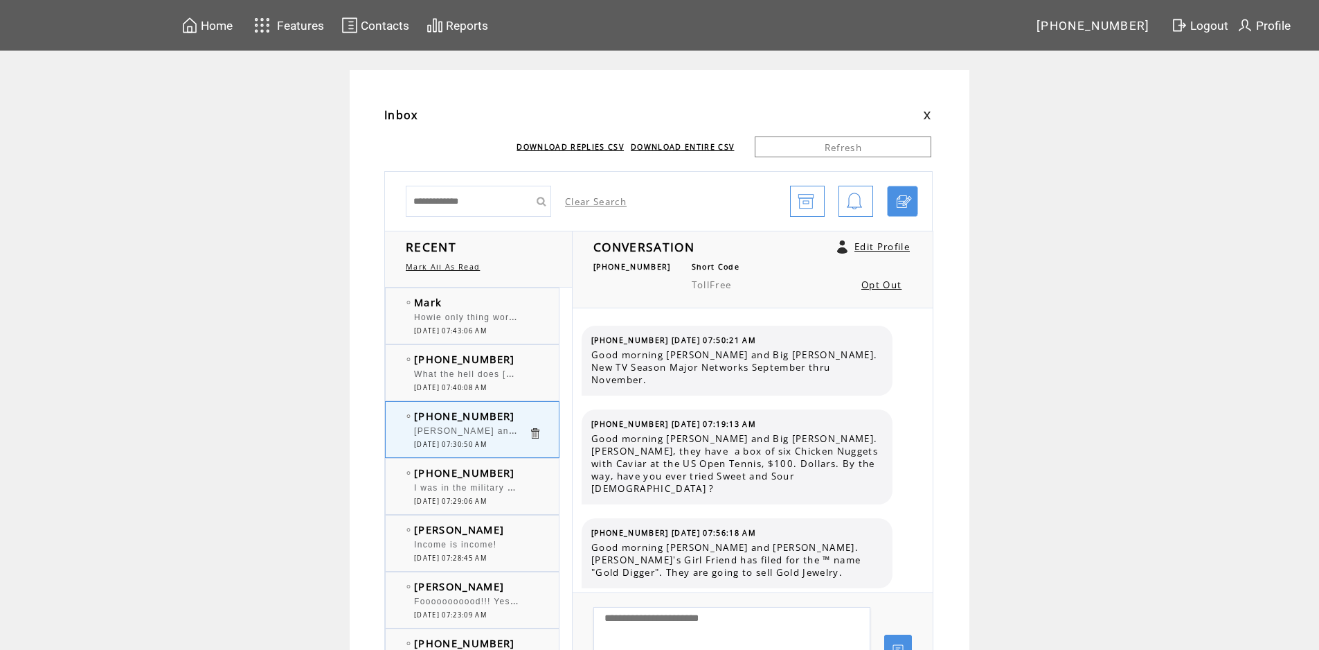
scroll to position [8810, 0]
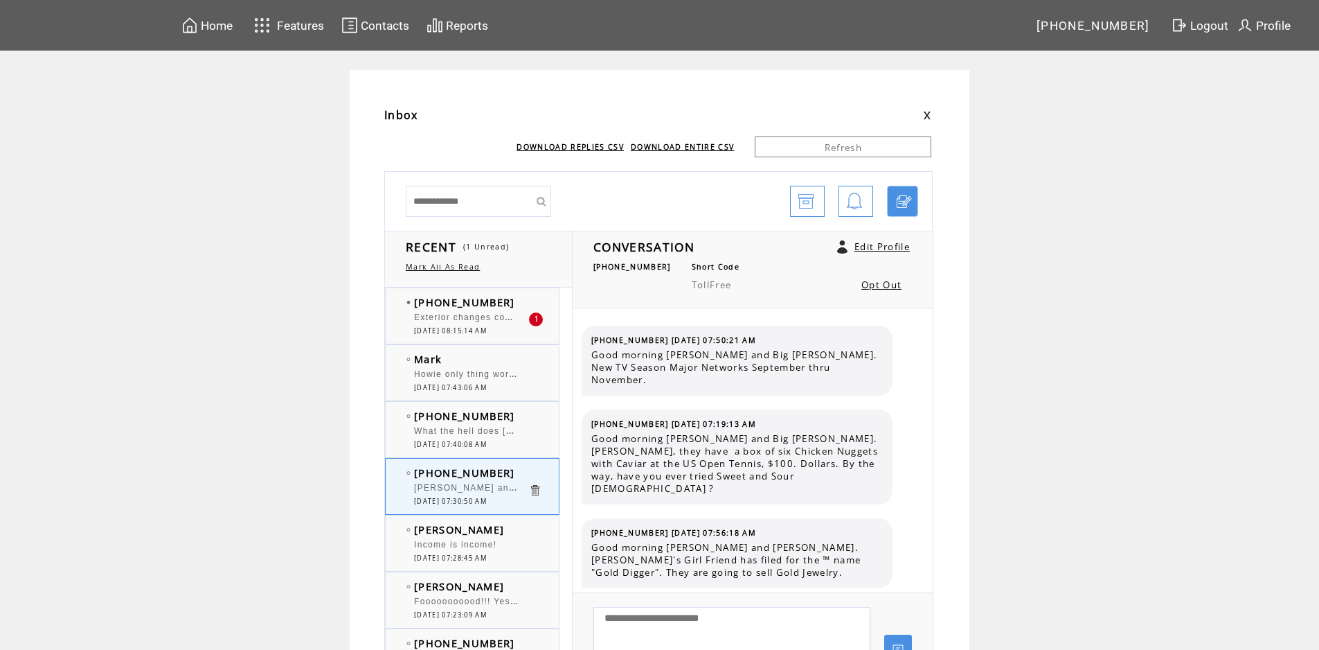
scroll to position [8810, 0]
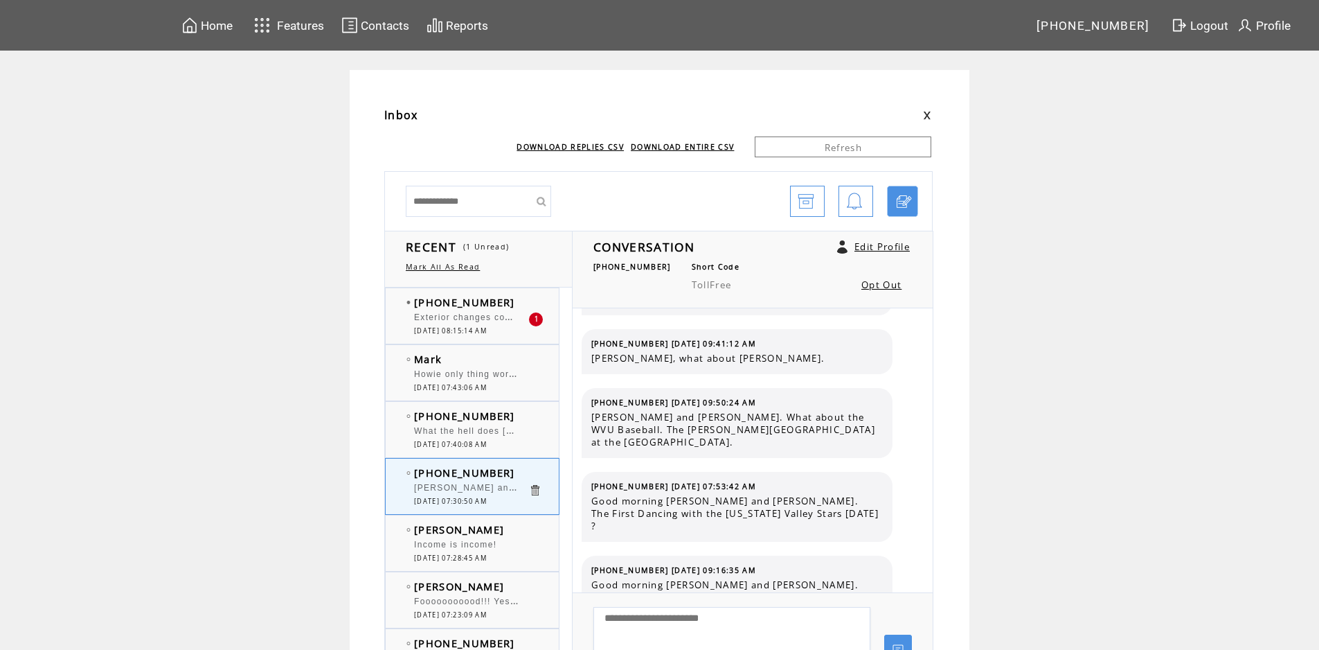
click at [483, 488] on span "[PERSON_NAME] and [PERSON_NAME]. The reason the Brass did not applaud is becaus…" at bounding box center [776, 486] width 724 height 14
click at [477, 379] on span "Howie only thing worse than your talk show is your SINGING....Please stop as yo…" at bounding box center [651, 373] width 474 height 14
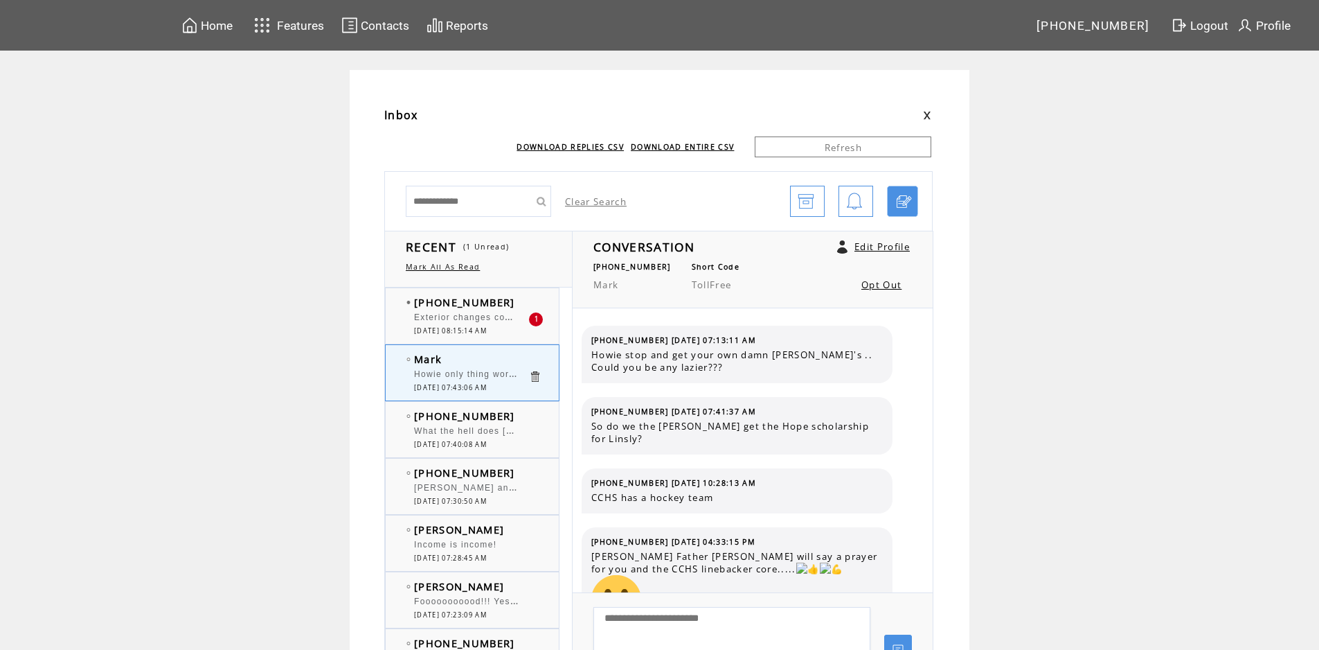
scroll to position [684, 0]
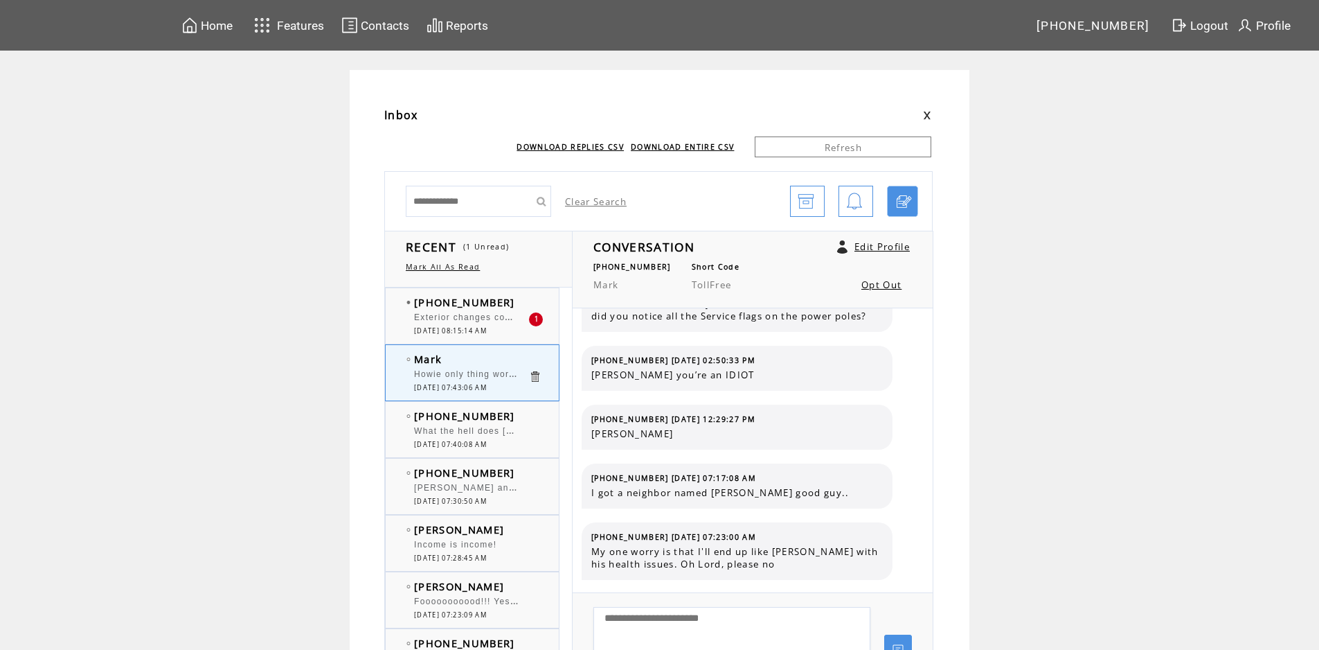
click at [470, 314] on span "Exterior changes coming to Hope Coliseum [URL][DOMAIN_NAME]" at bounding box center [566, 316] width 304 height 14
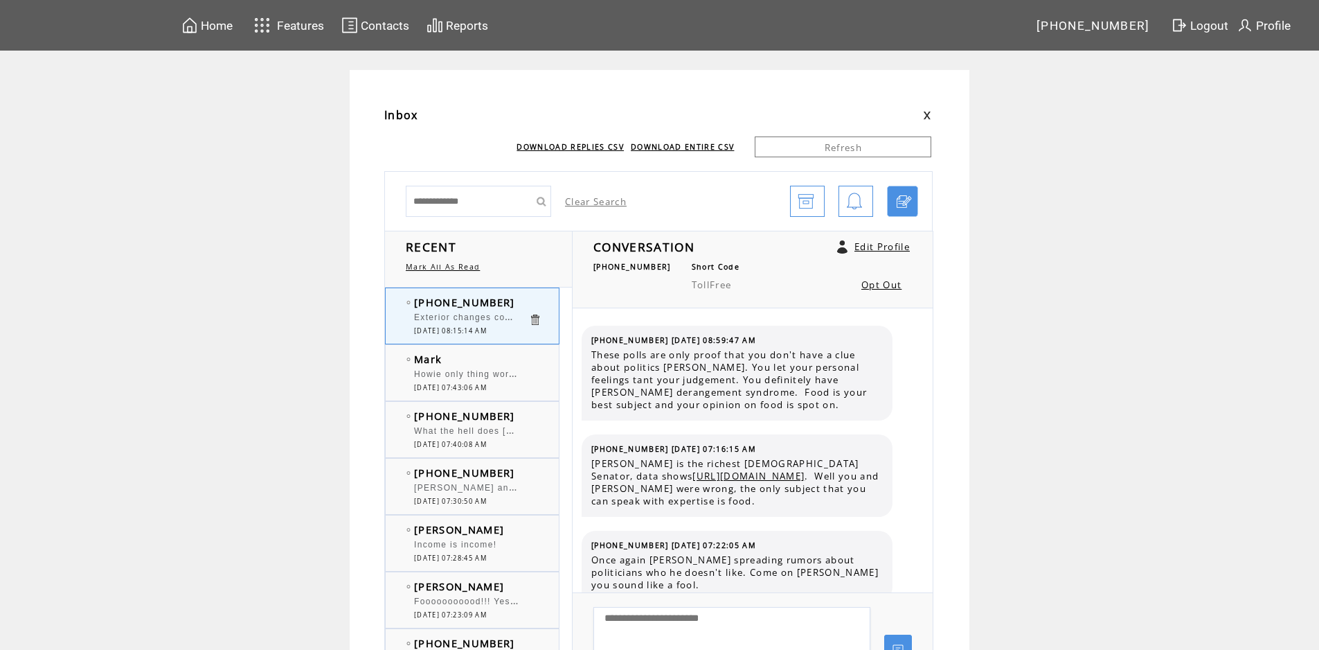
scroll to position [3186, 0]
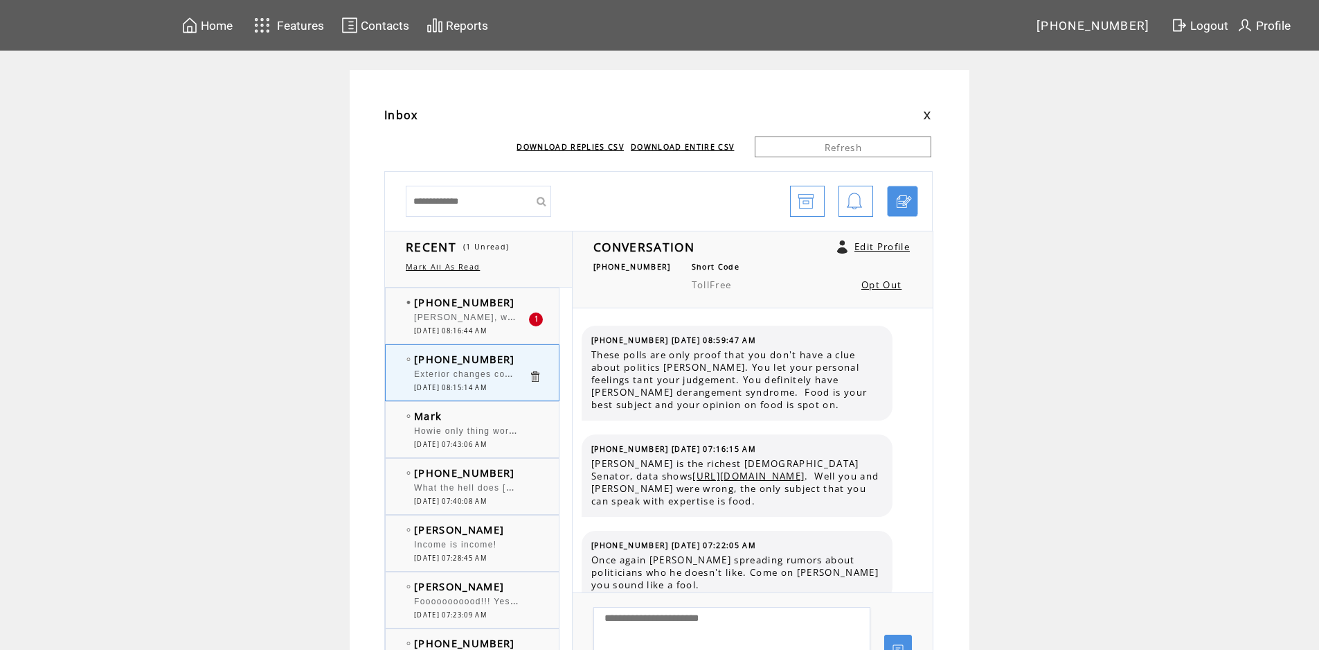
scroll to position [3186, 0]
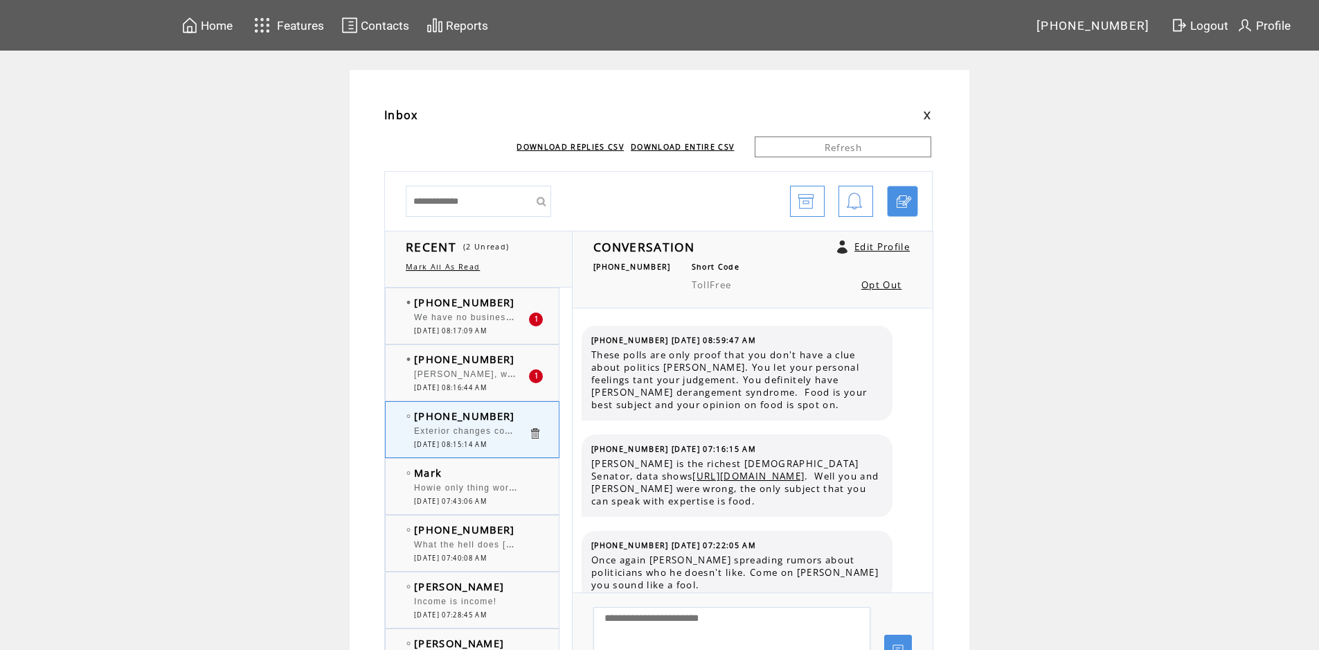
scroll to position [3186, 0]
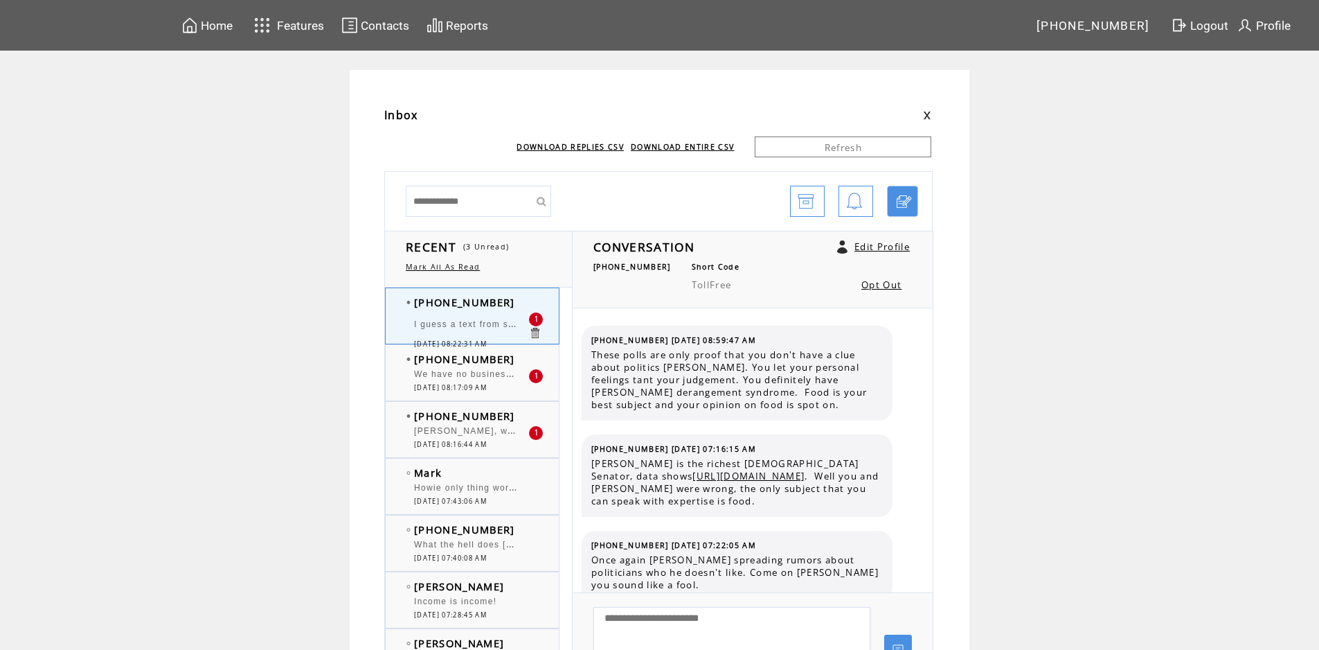
scroll to position [3282, 0]
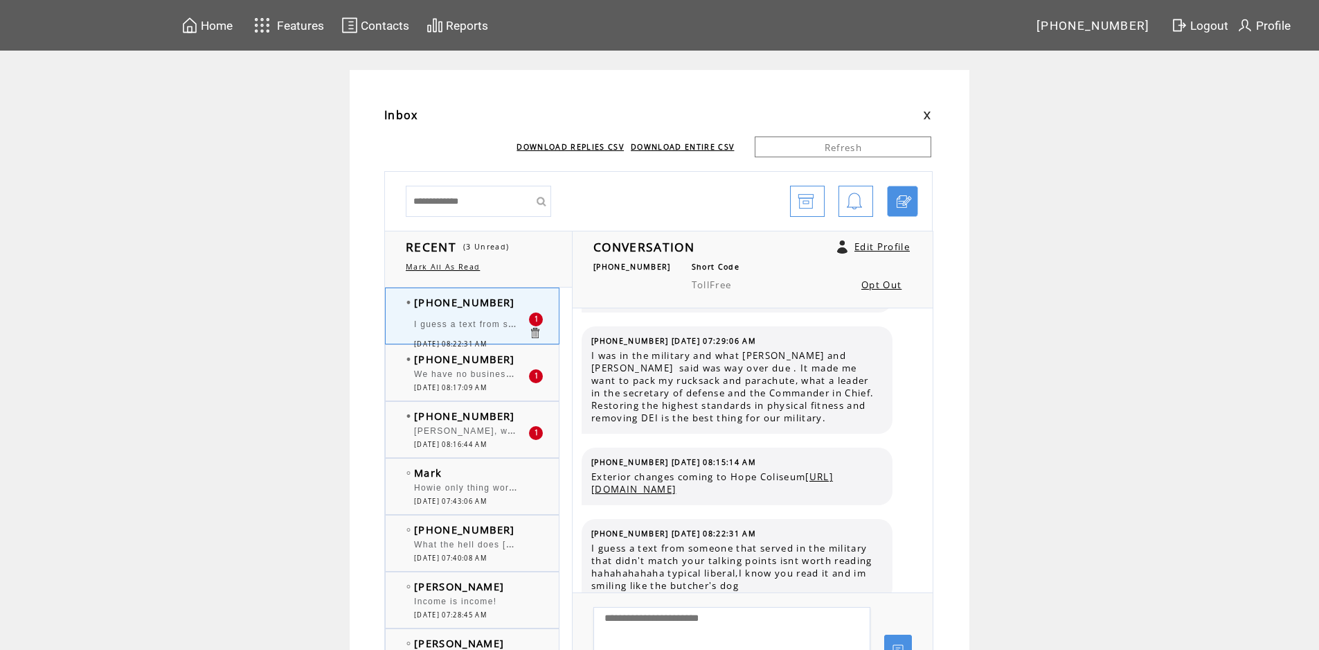
click at [458, 326] on span "I guess a text from someone that served in the military that didn't match your …" at bounding box center [861, 323] width 894 height 14
click at [456, 373] on span "We have no business invading lran or [GEOGRAPHIC_DATA]. Maduros pro [DOMAIN_NAM…" at bounding box center [743, 373] width 659 height 14
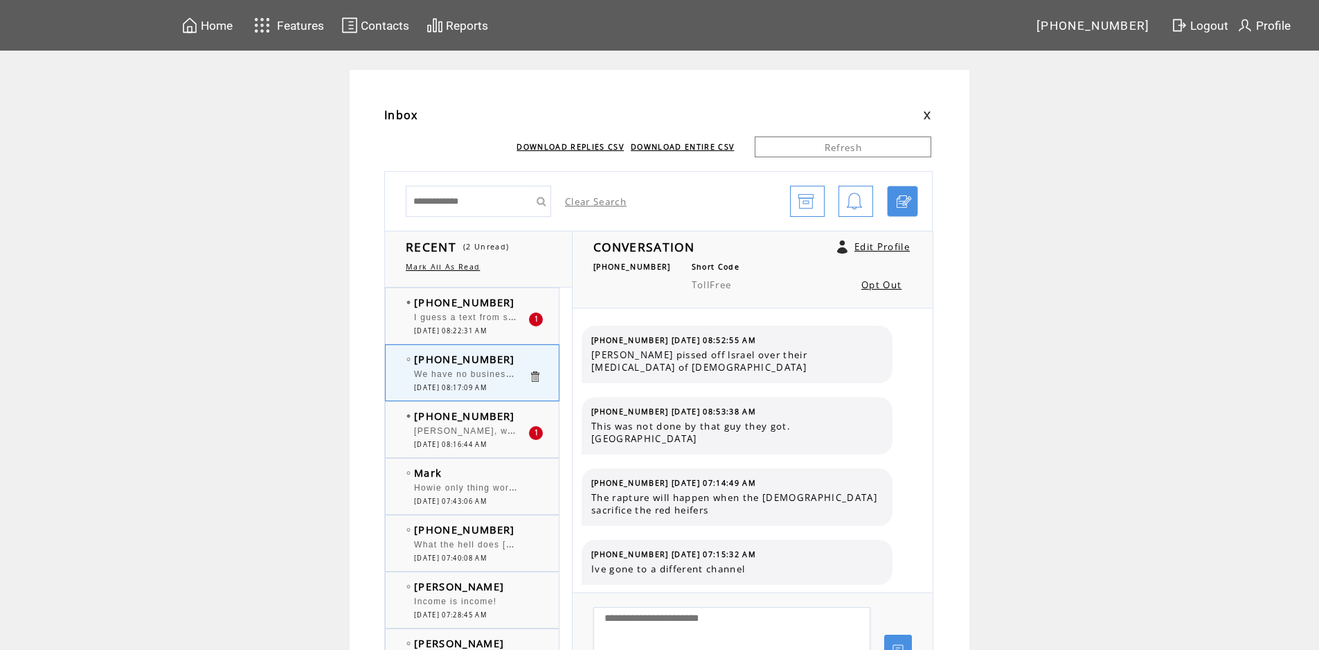
scroll to position [563, 0]
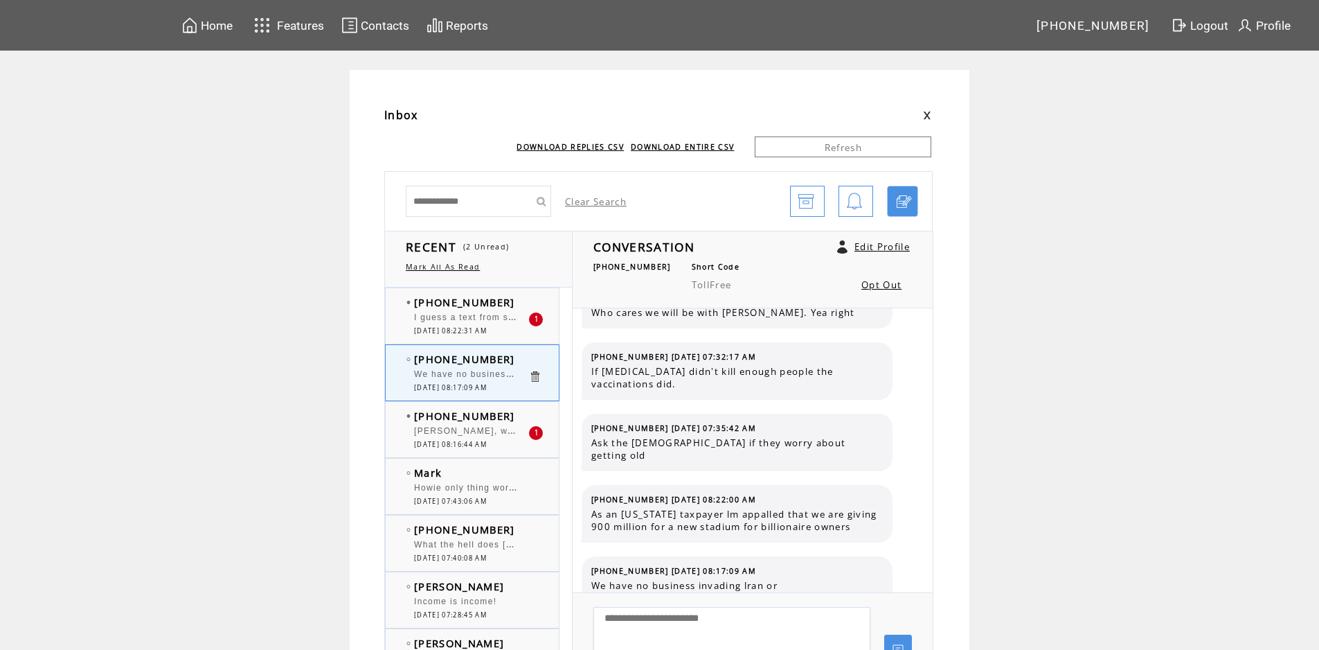
click at [465, 328] on span "[DATE] 08:22:31 AM" at bounding box center [450, 330] width 73 height 9
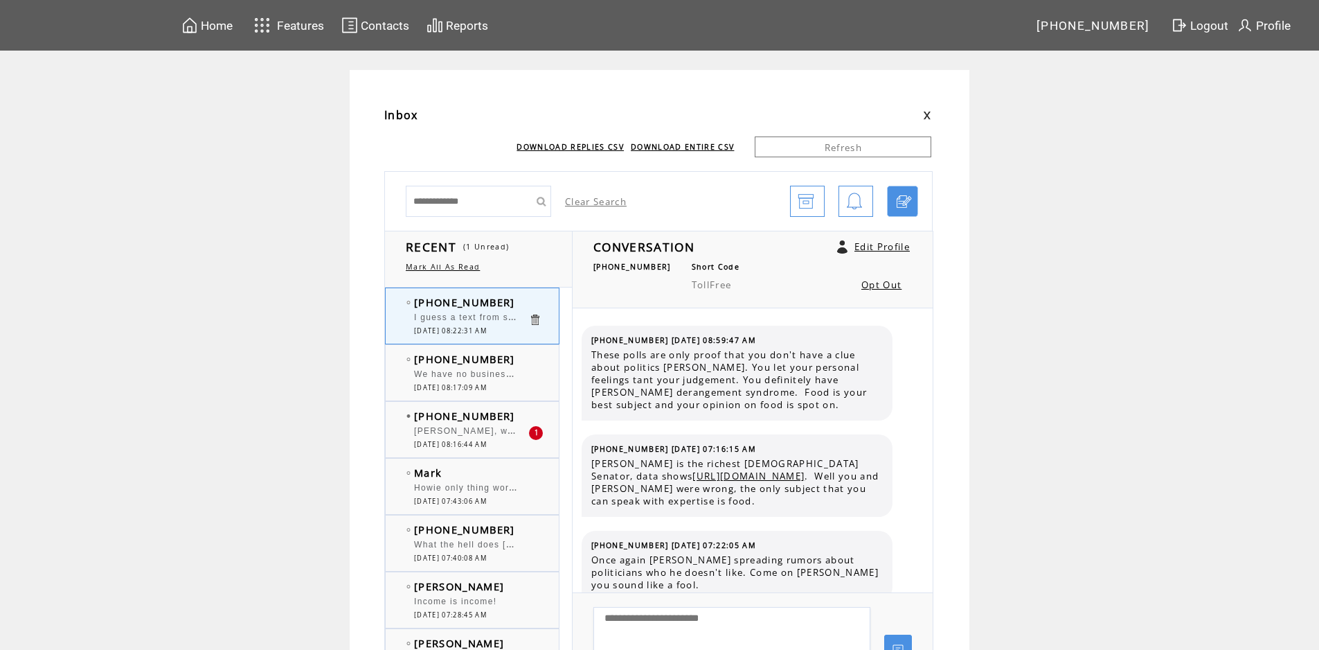
scroll to position [3282, 0]
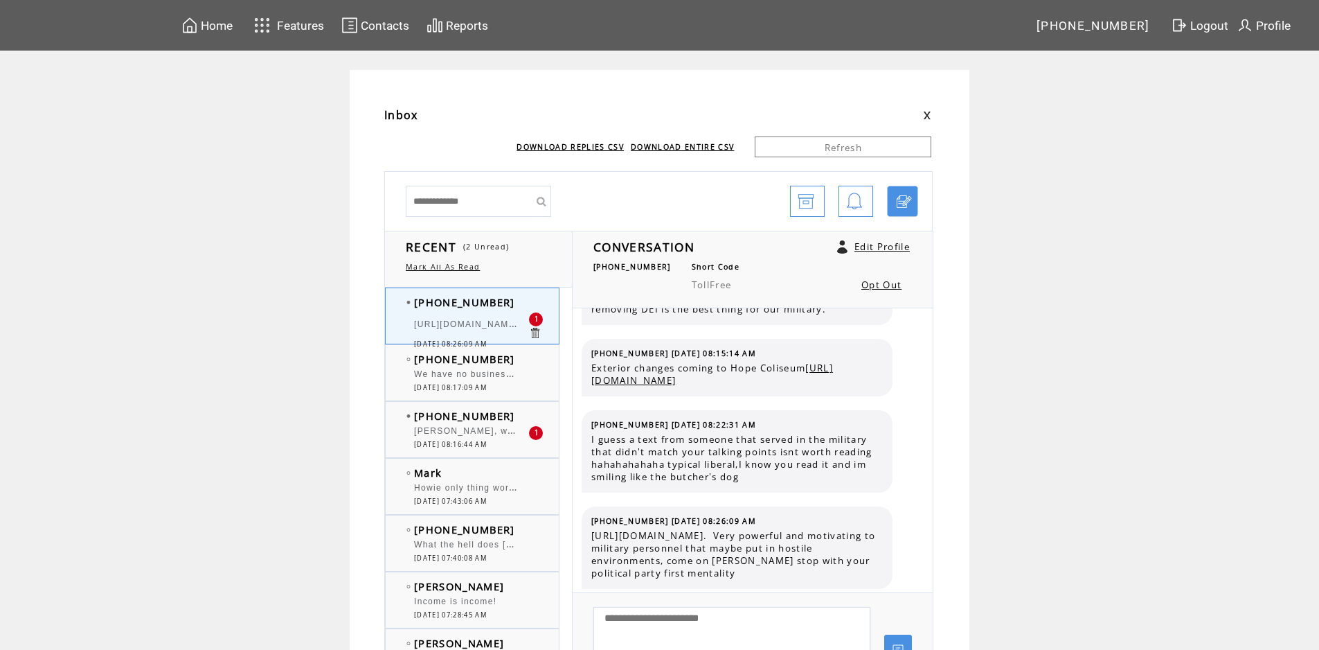
click at [481, 384] on span "[DATE] 08:17:09 AM" at bounding box center [450, 387] width 73 height 9
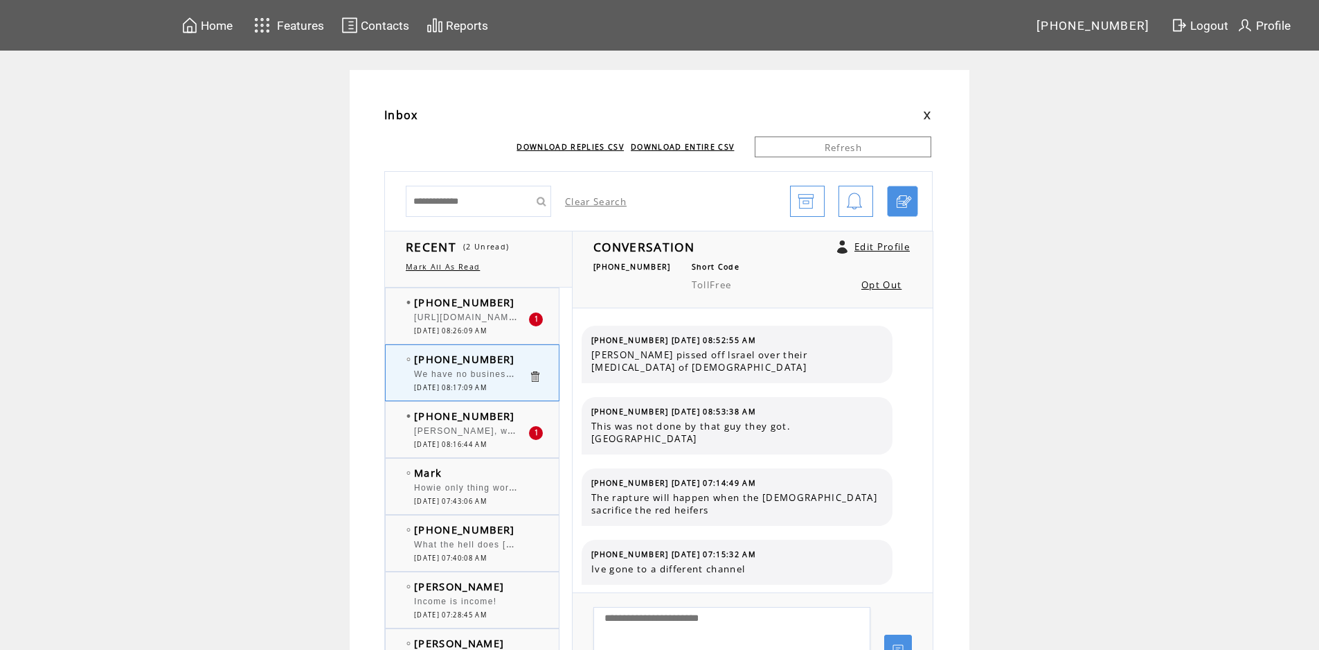
scroll to position [563, 0]
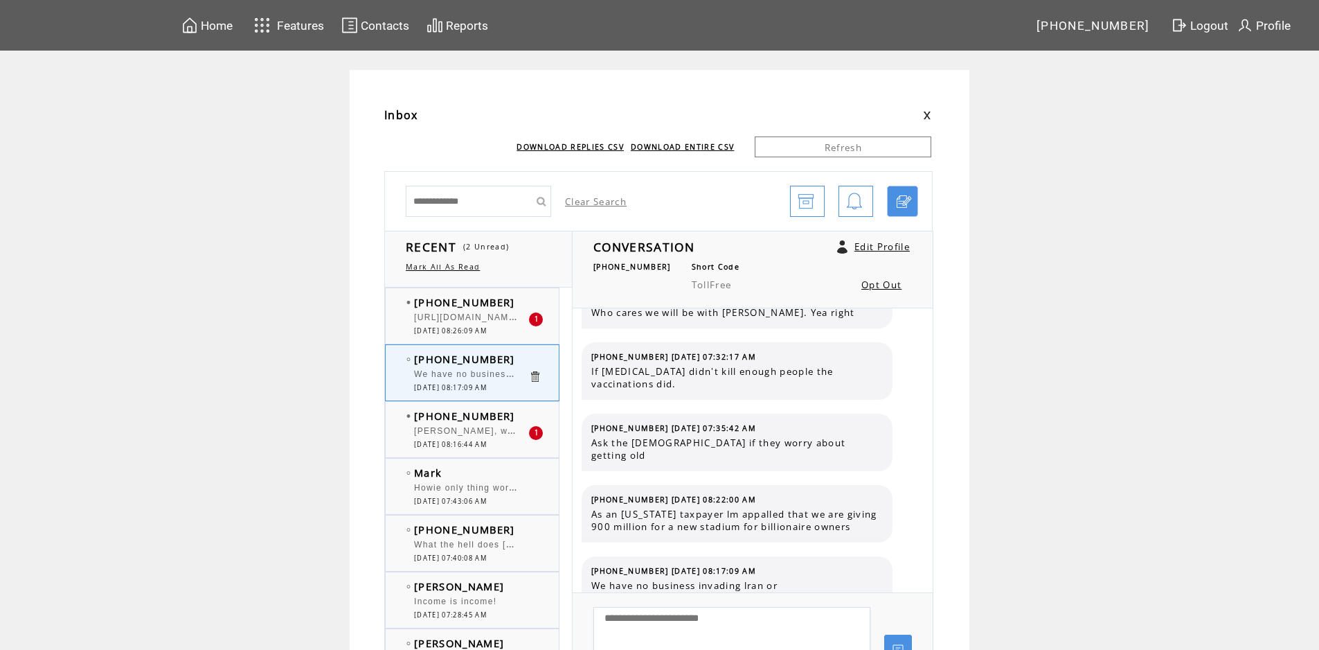
click at [482, 319] on span "[URL][DOMAIN_NAME]. Very powerful and motivating to military personnel that may…" at bounding box center [838, 316] width 848 height 14
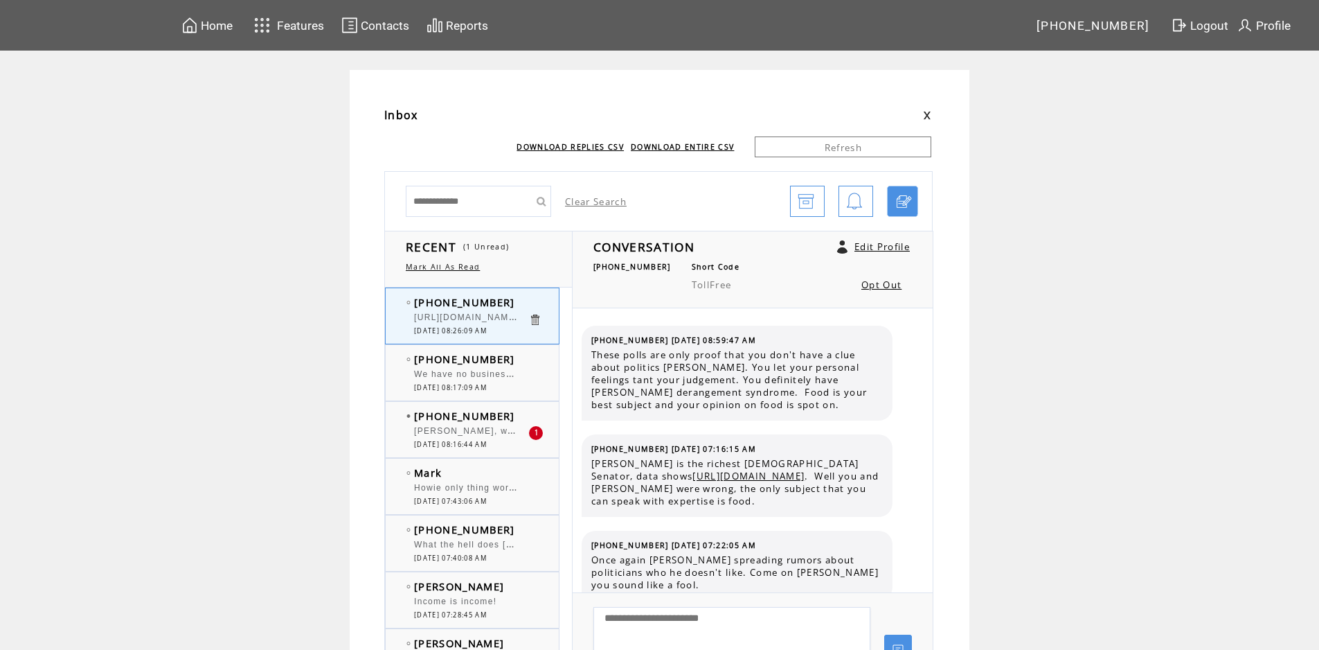
scroll to position [3391, 0]
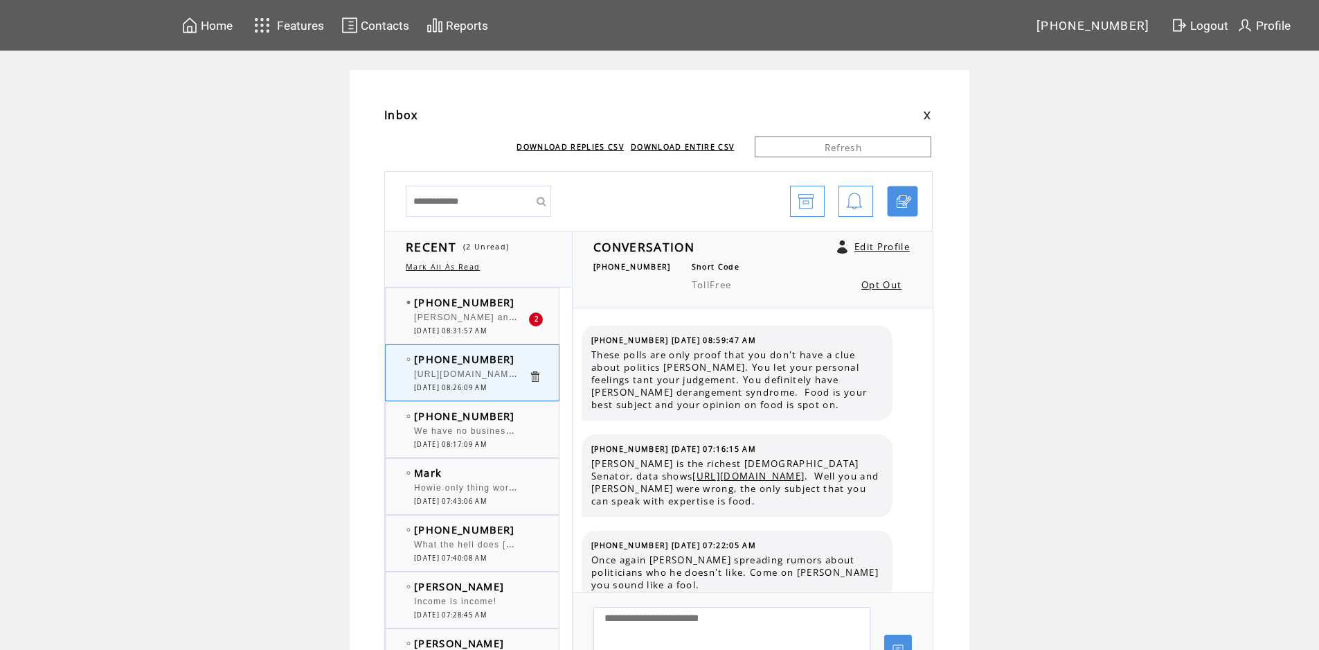
scroll to position [3391, 0]
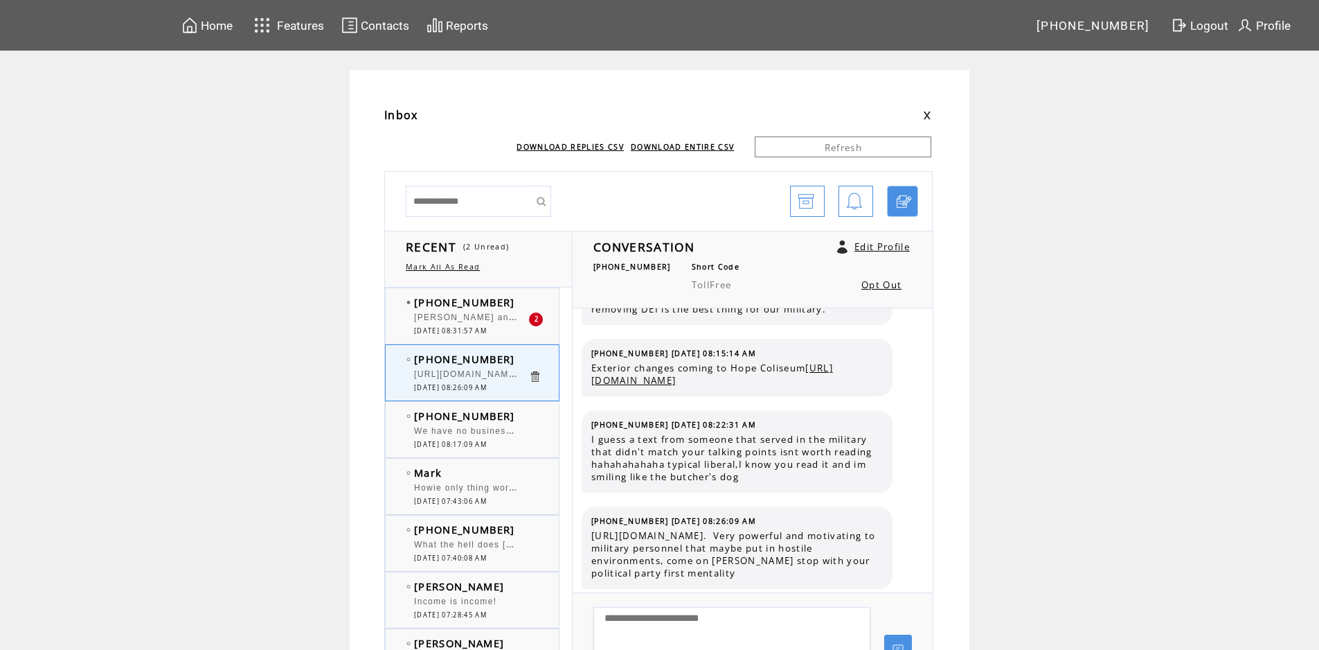
click at [454, 327] on span "[DATE] 08:31:57 AM" at bounding box center [450, 330] width 73 height 9
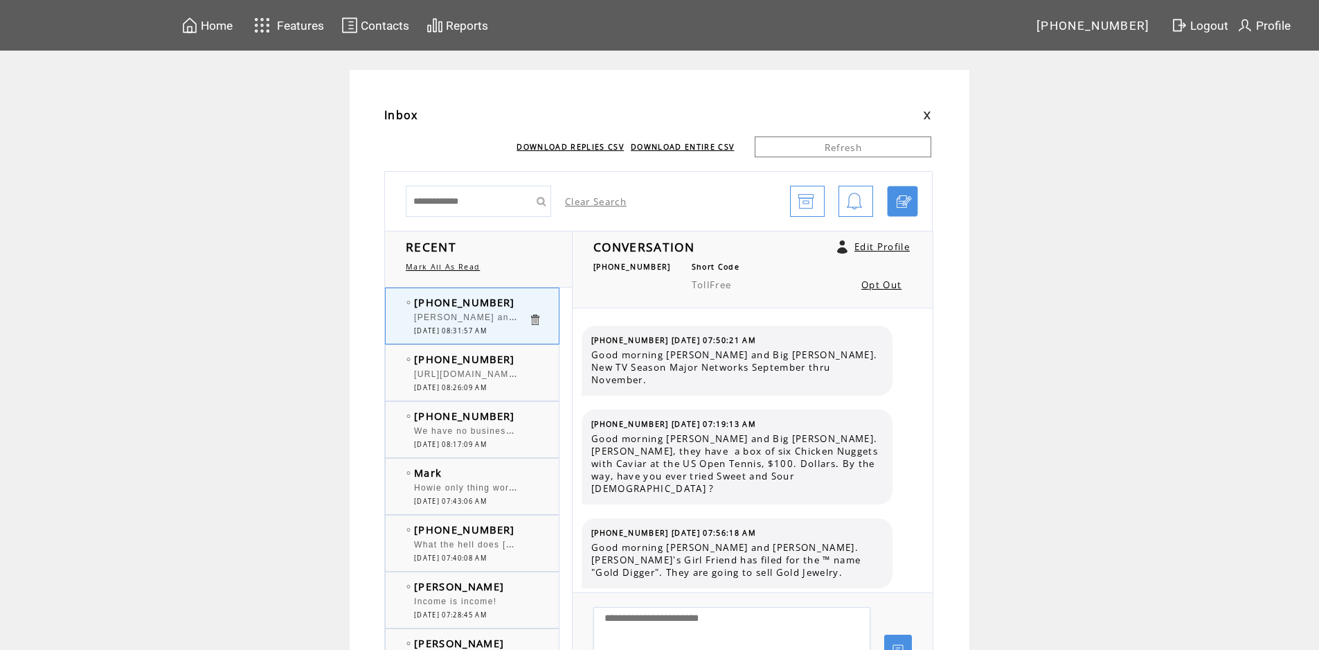
scroll to position [8966, 0]
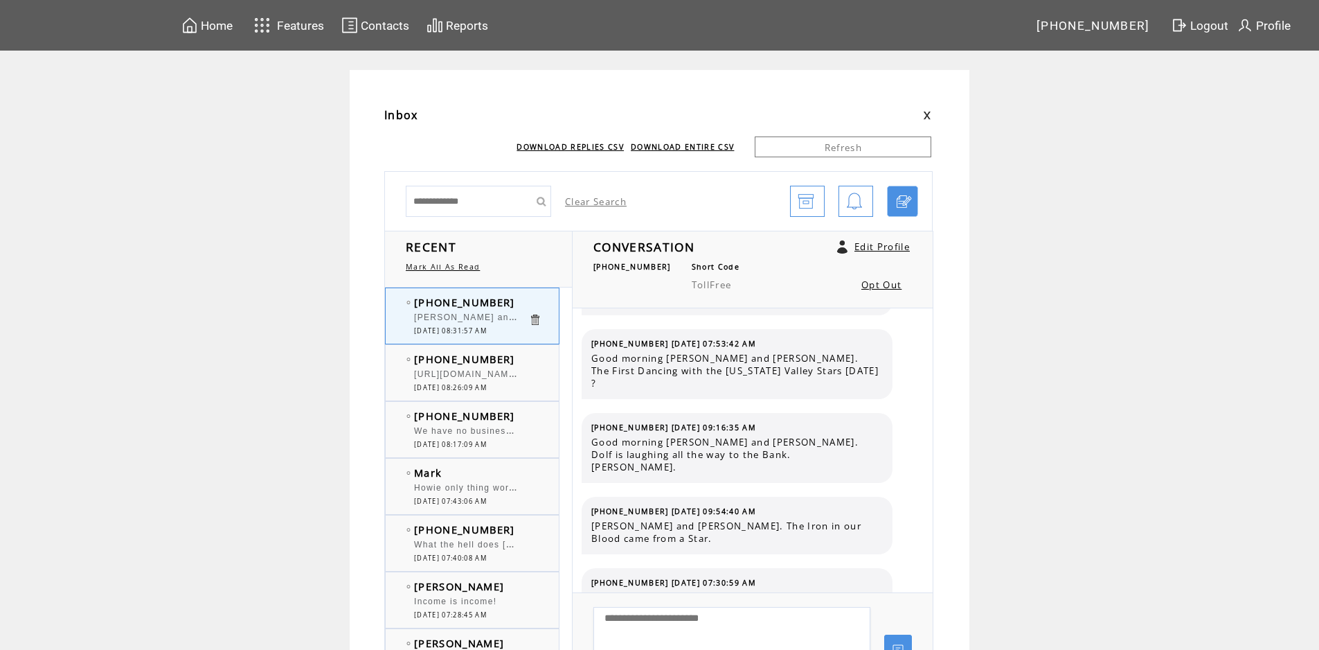
click at [492, 436] on span "We have no business invading lran or [GEOGRAPHIC_DATA]. Maduros pro [DOMAIN_NAM…" at bounding box center [743, 429] width 659 height 14
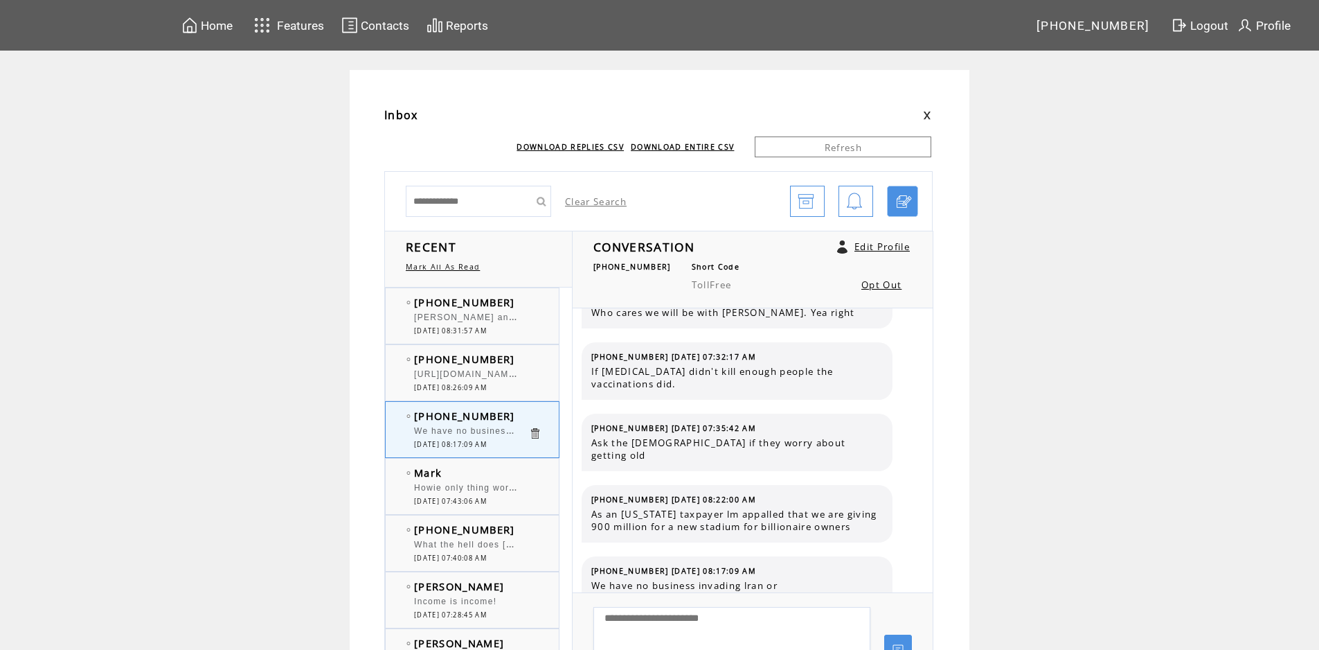
click at [501, 317] on span "[PERSON_NAME] and [PERSON_NAME]. The more serious concern for injury was never …" at bounding box center [730, 316] width 632 height 14
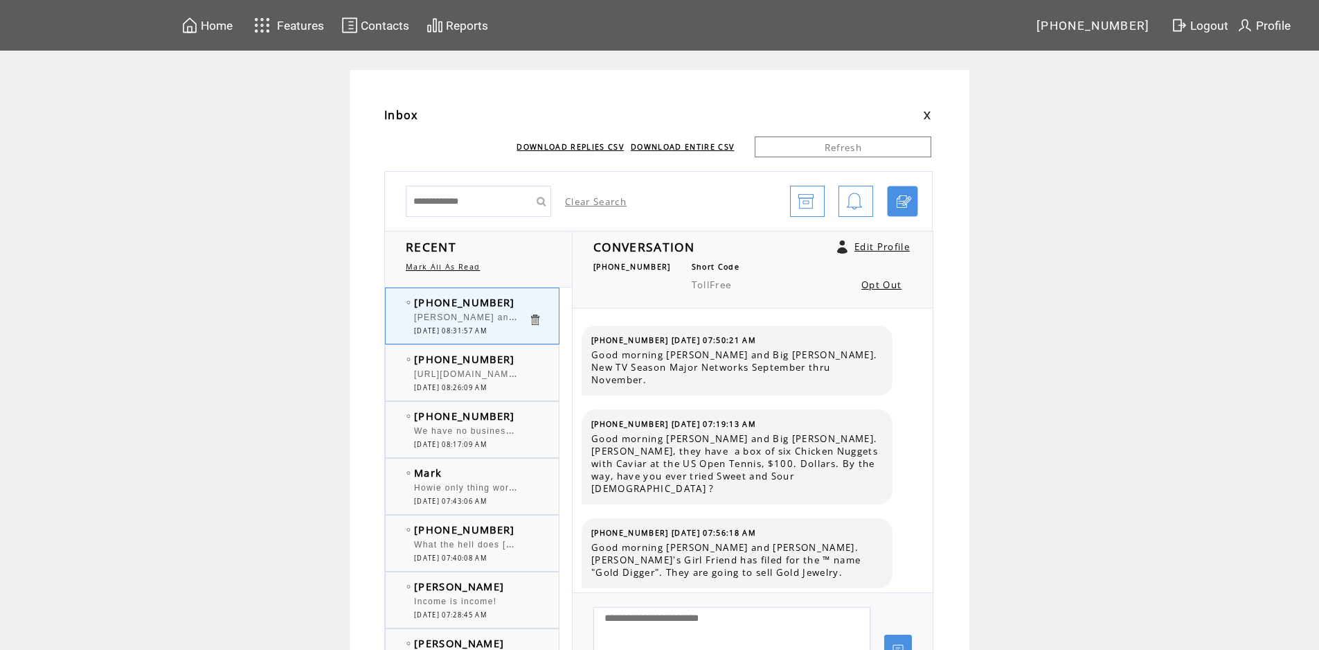
scroll to position [9015, 0]
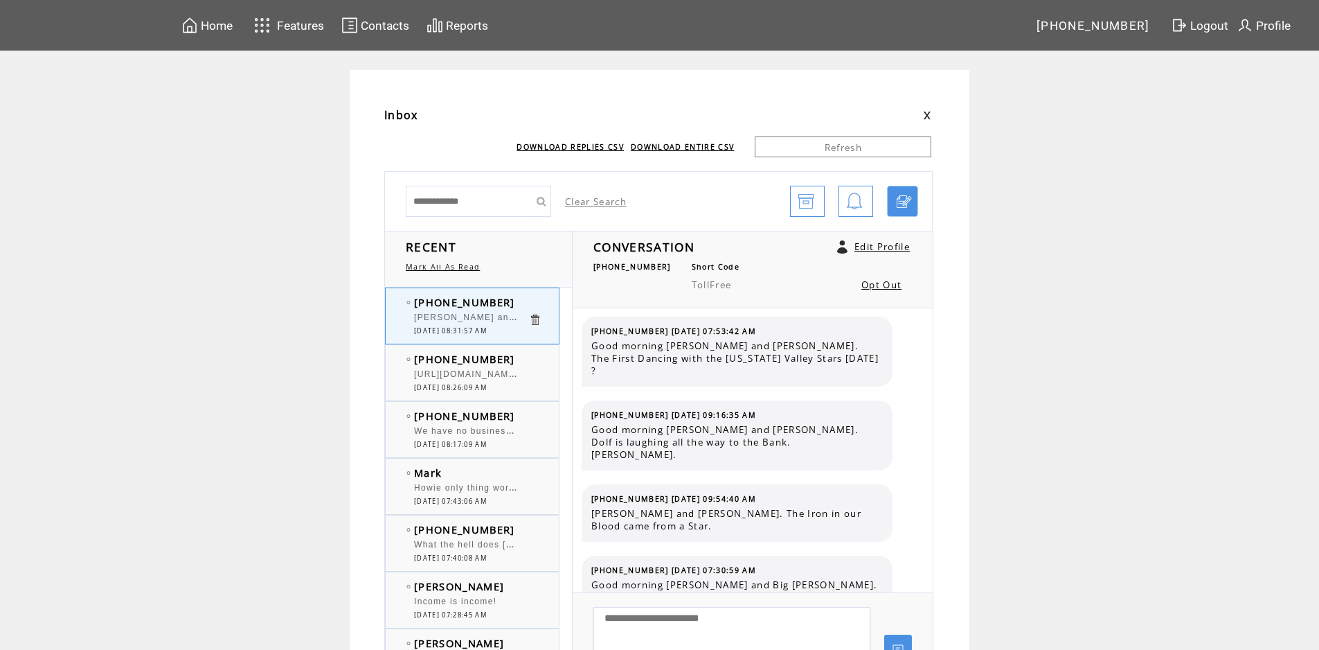
click at [483, 381] on div "[URL][DOMAIN_NAME]. Very powerful and motivating to military personnel that may…" at bounding box center [471, 376] width 114 height 14
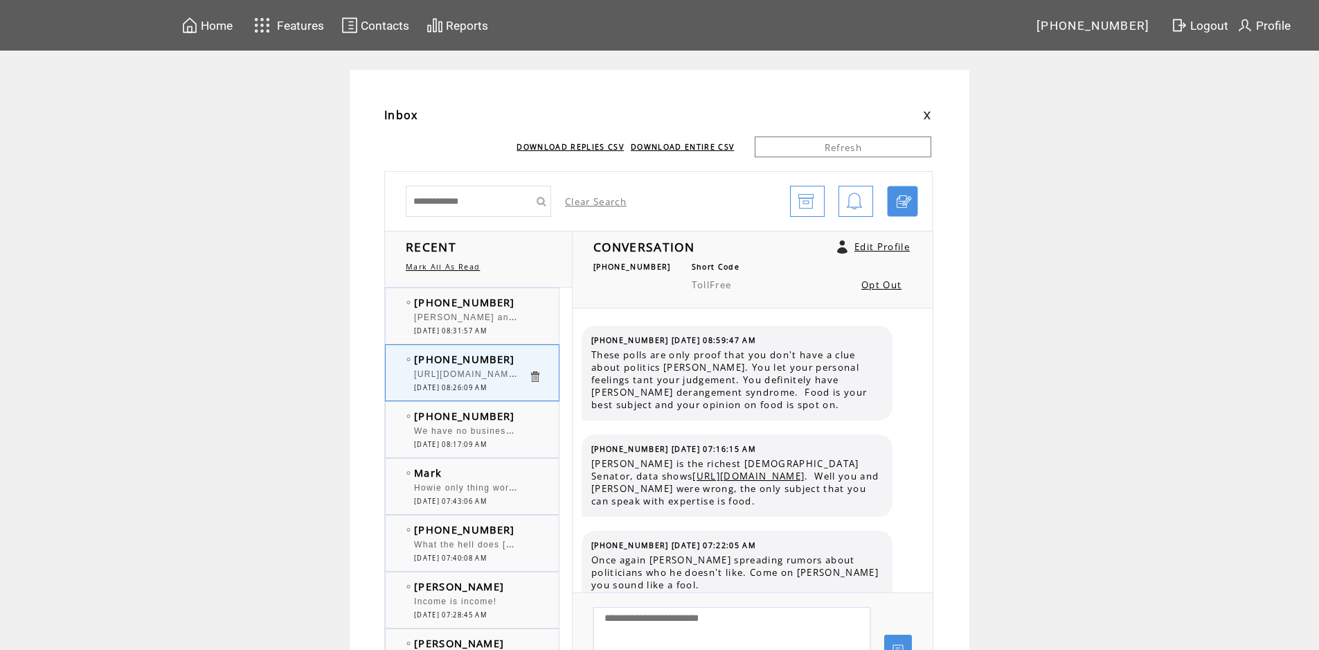
scroll to position [3179, 0]
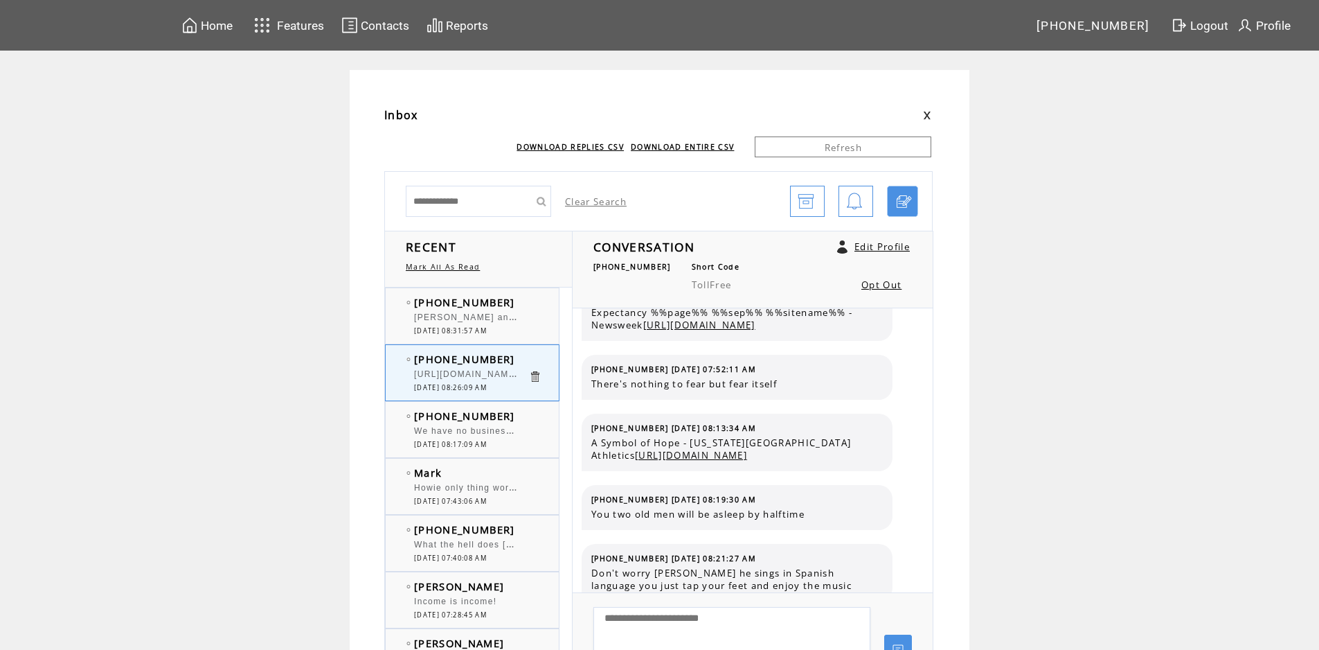
click at [485, 326] on span "10/01/2025 08:31:57 AM" at bounding box center [450, 330] width 73 height 9
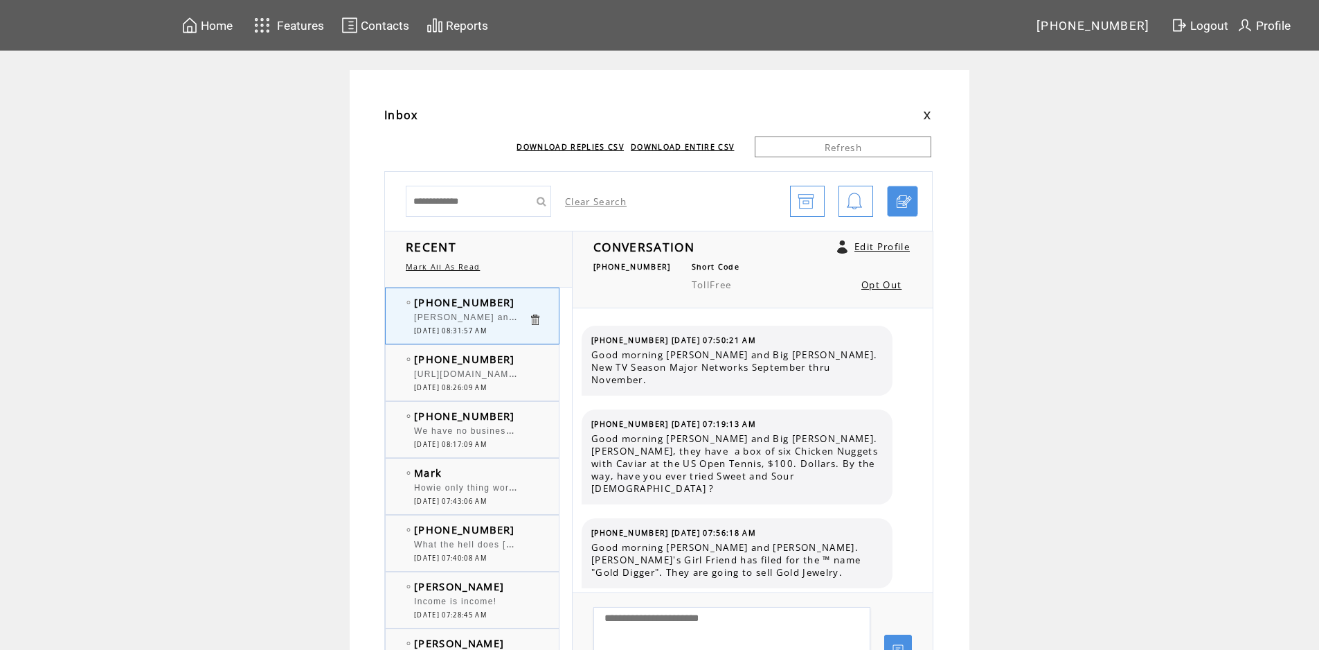
scroll to position [9015, 0]
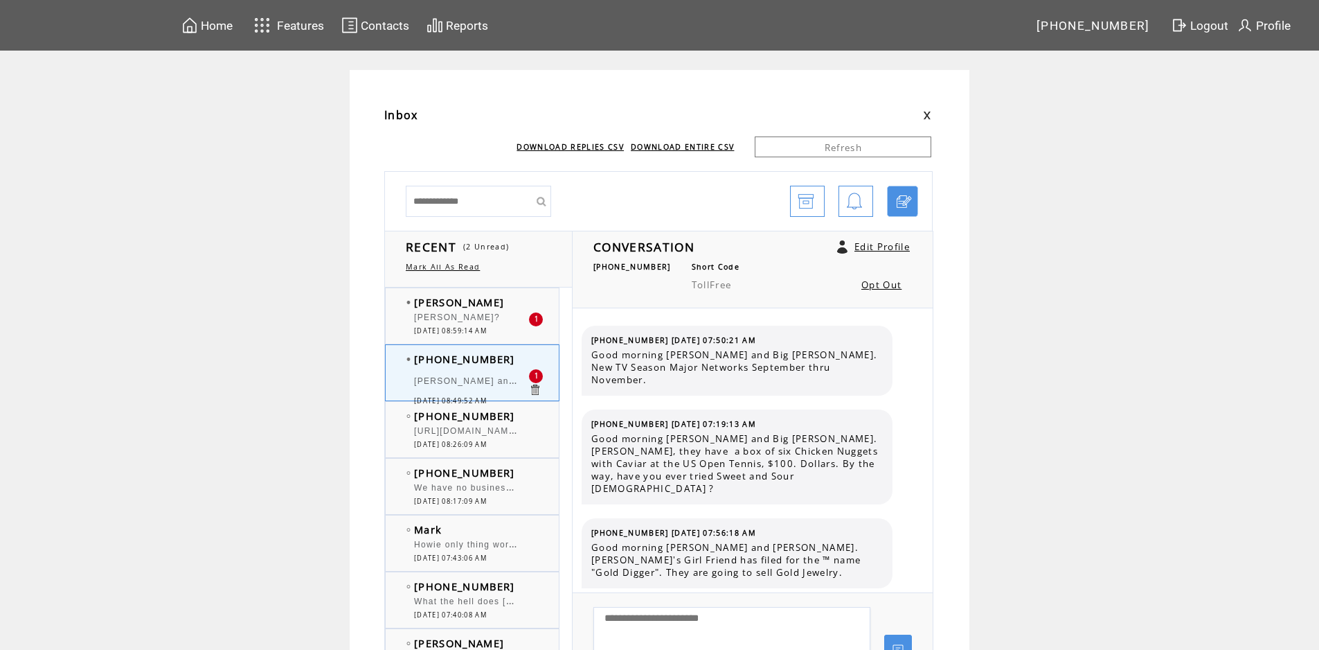
scroll to position [9099, 0]
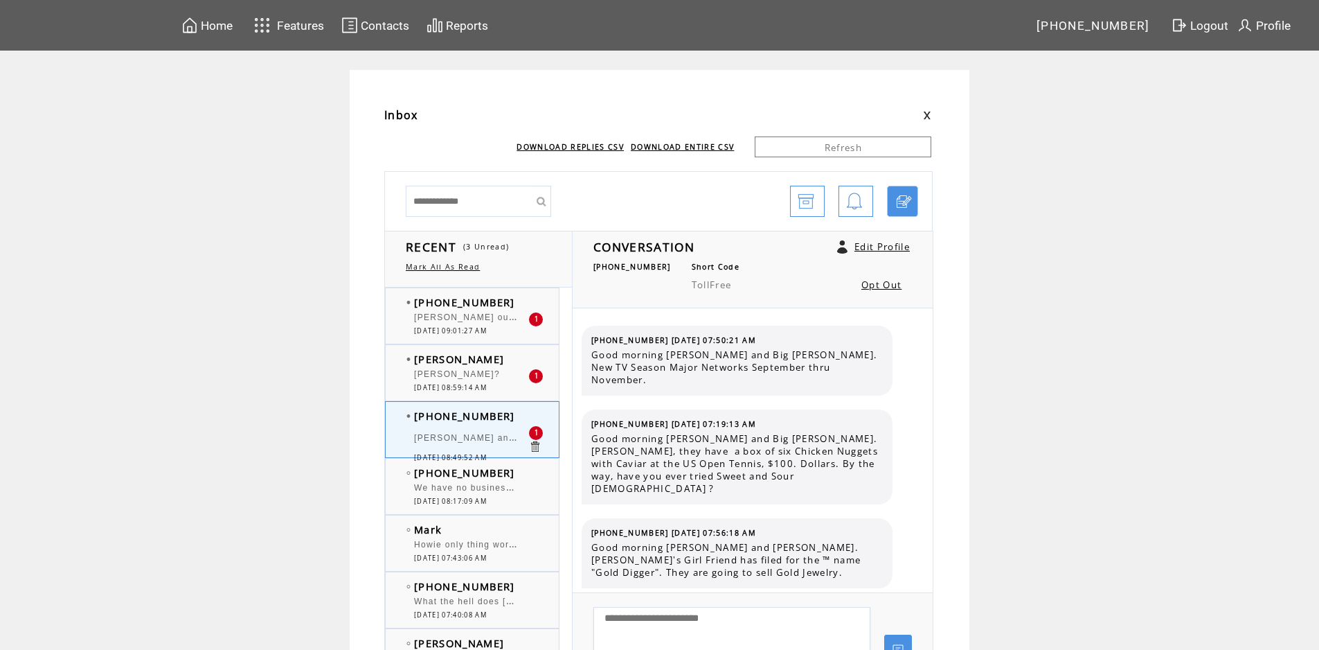
scroll to position [9099, 0]
